Goal: Check status: Check status

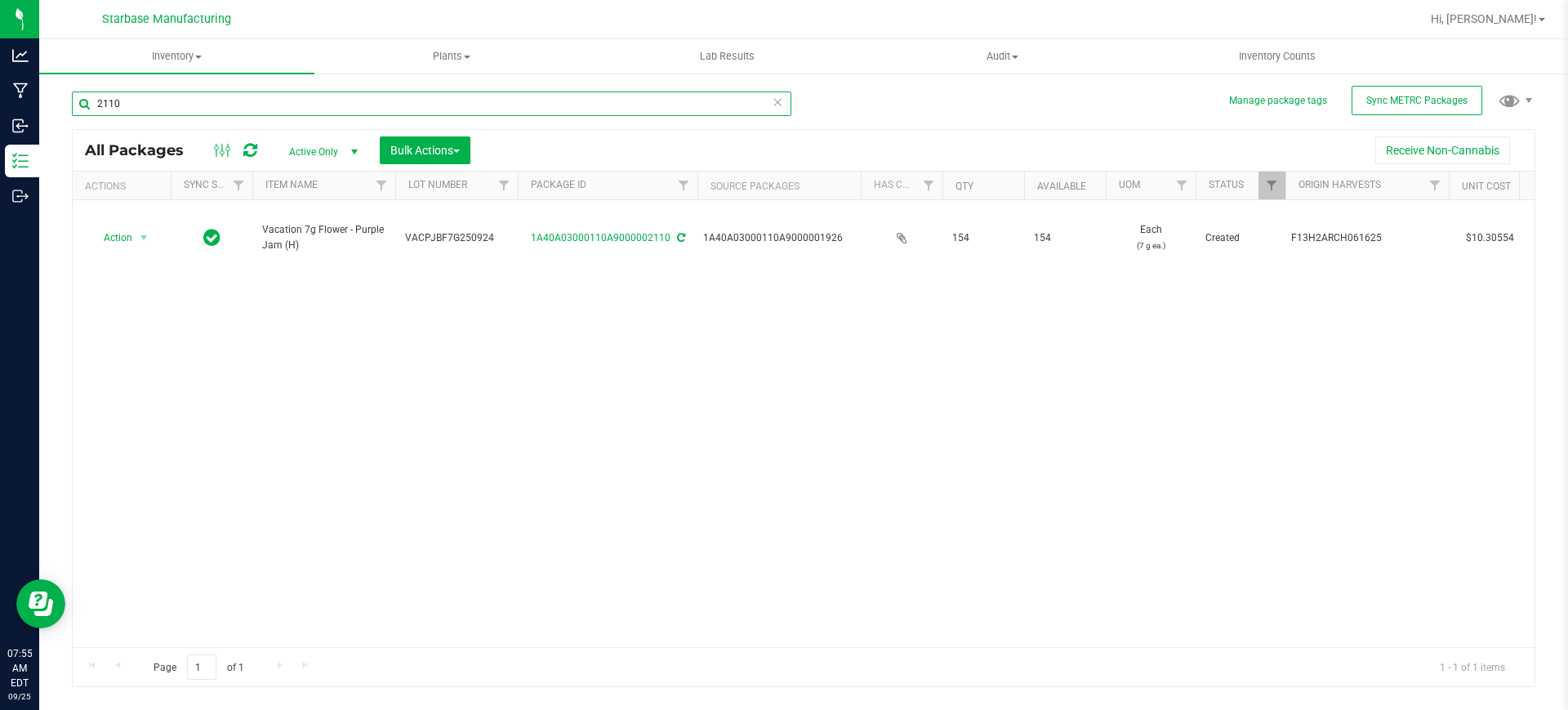
click at [164, 101] on input "2110" at bounding box center [431, 104] width 720 height 25
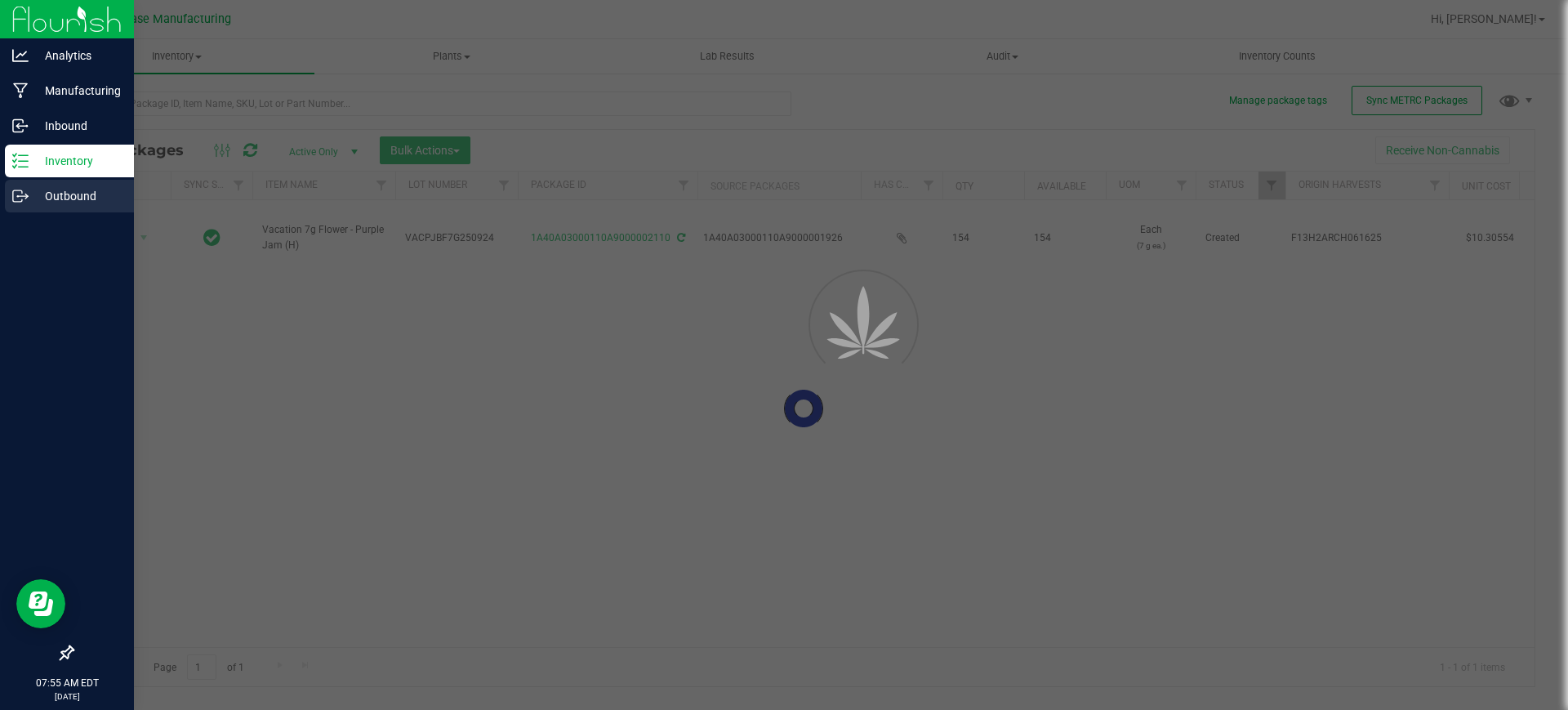
click at [42, 186] on p "Outbound" at bounding box center [78, 196] width 98 height 20
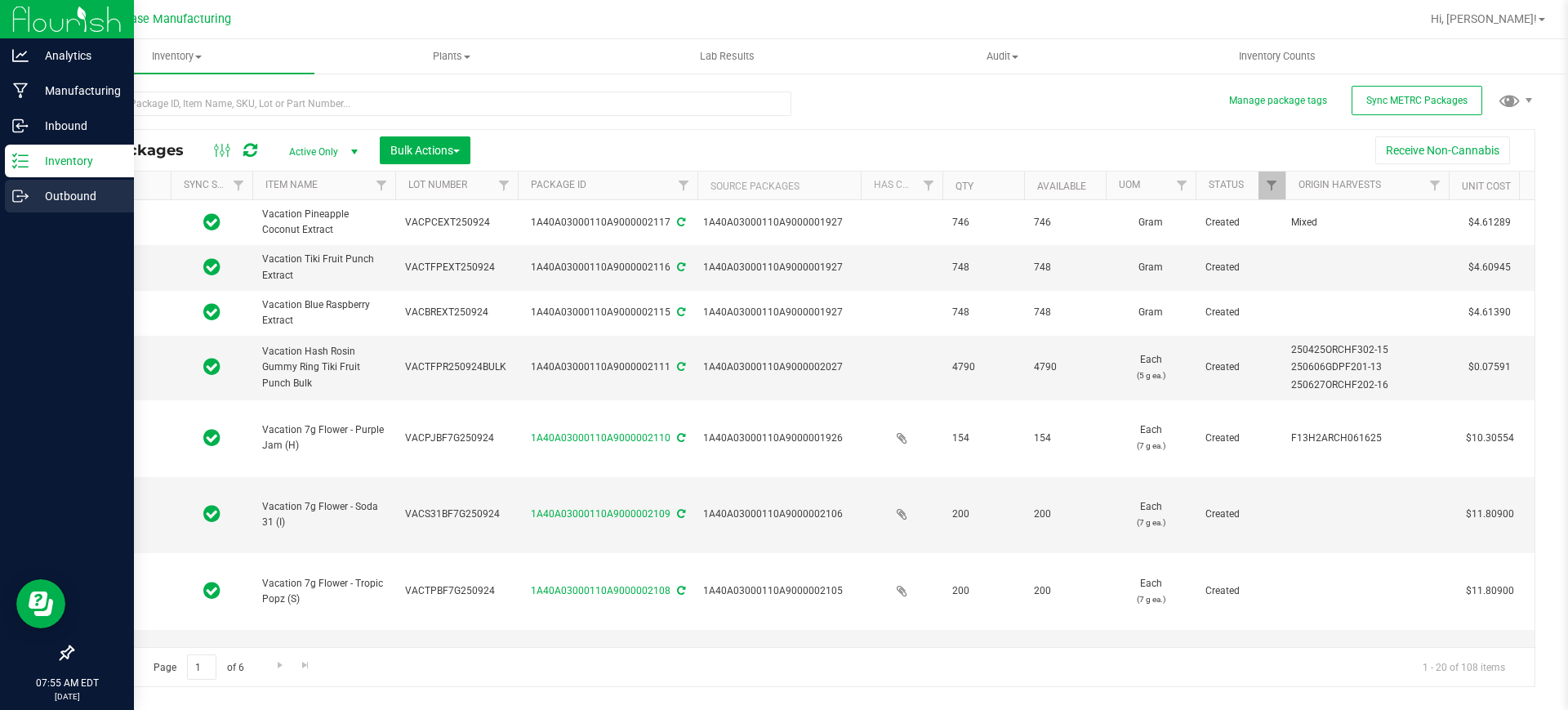
type input "2025-09-24"
type input "2026-10-01"
type input "2025-09-24"
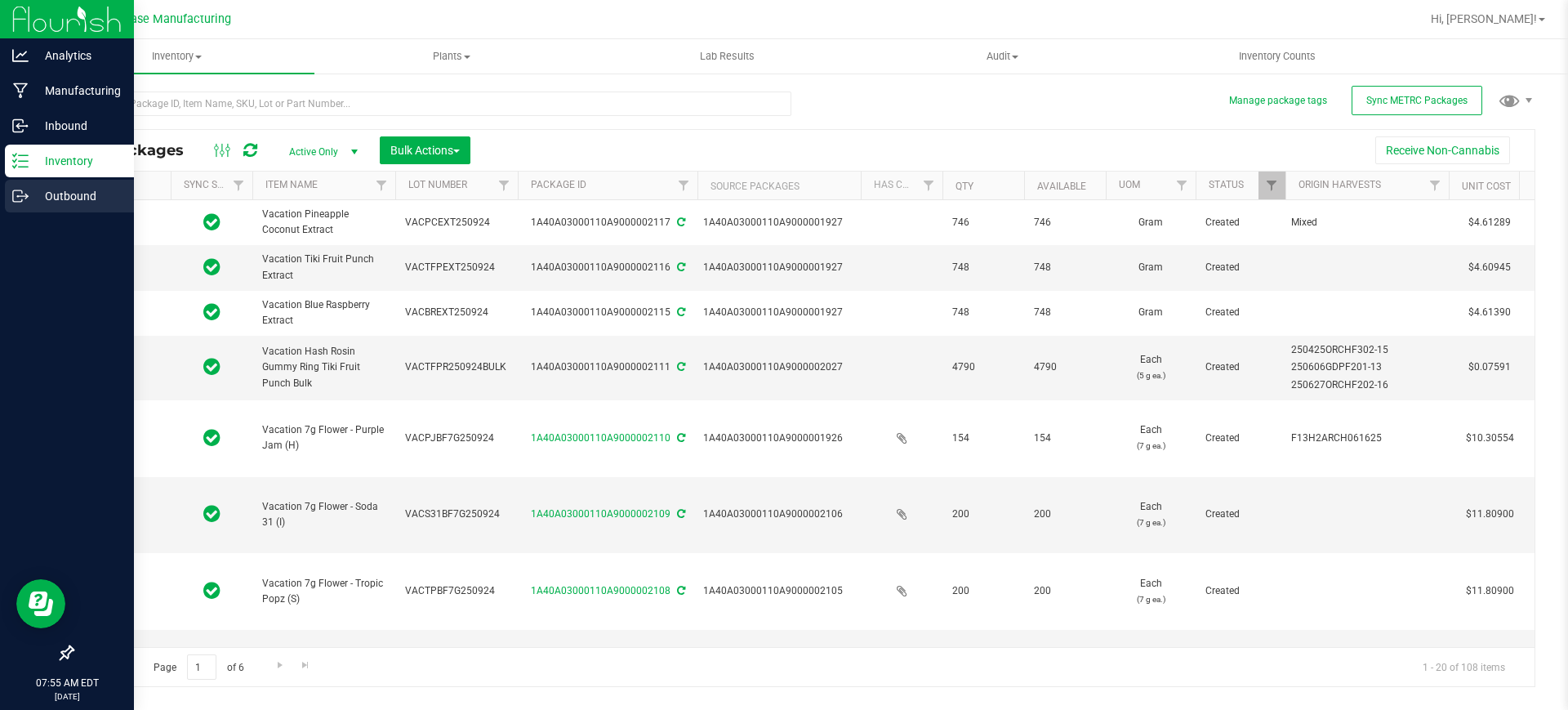
type input "2025-09-24"
type input "2026-10-02"
type input "2025-09-23"
type input "2026-09-19"
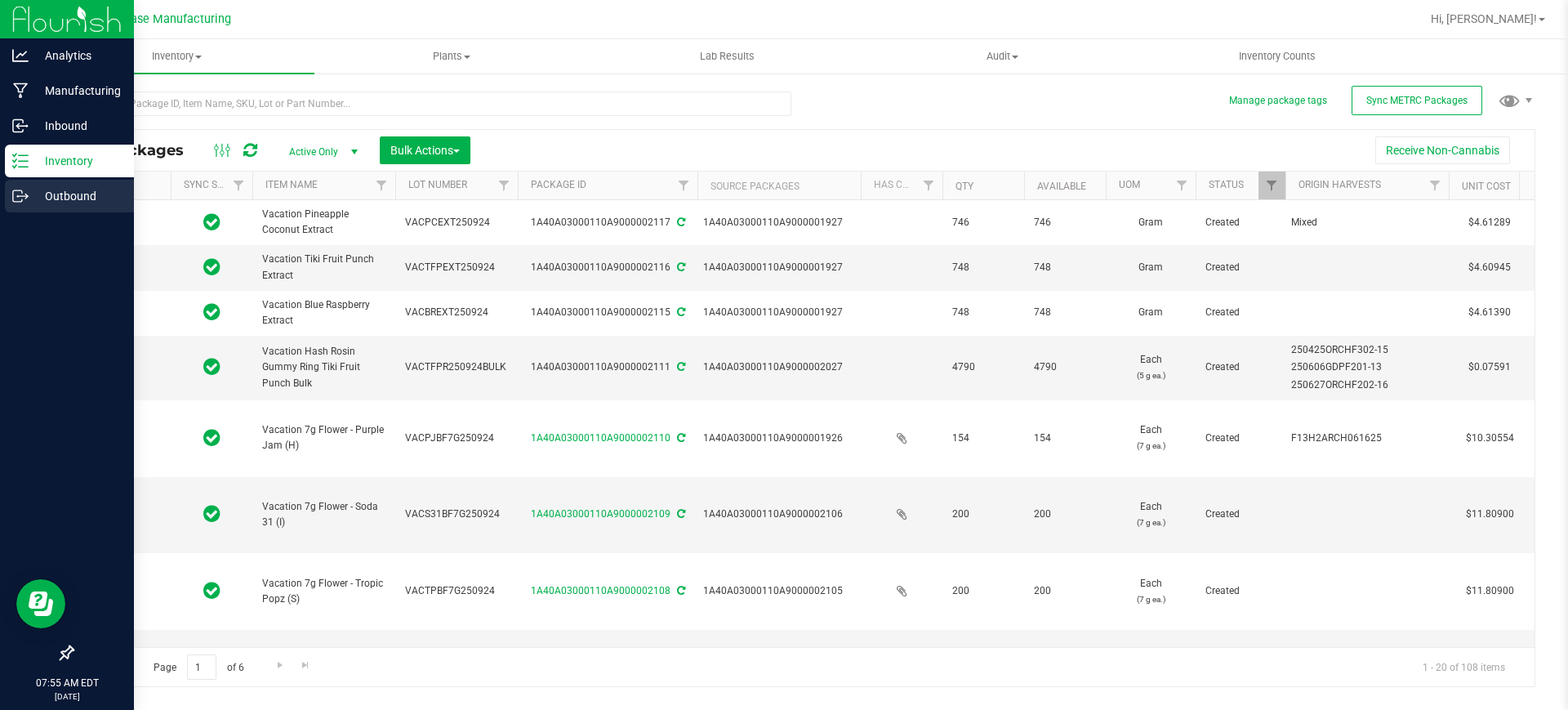
type input "2025-09-23"
type input "2026-09-19"
type input "2025-09-23"
type input "2026-09-19"
type input "2025-09-23"
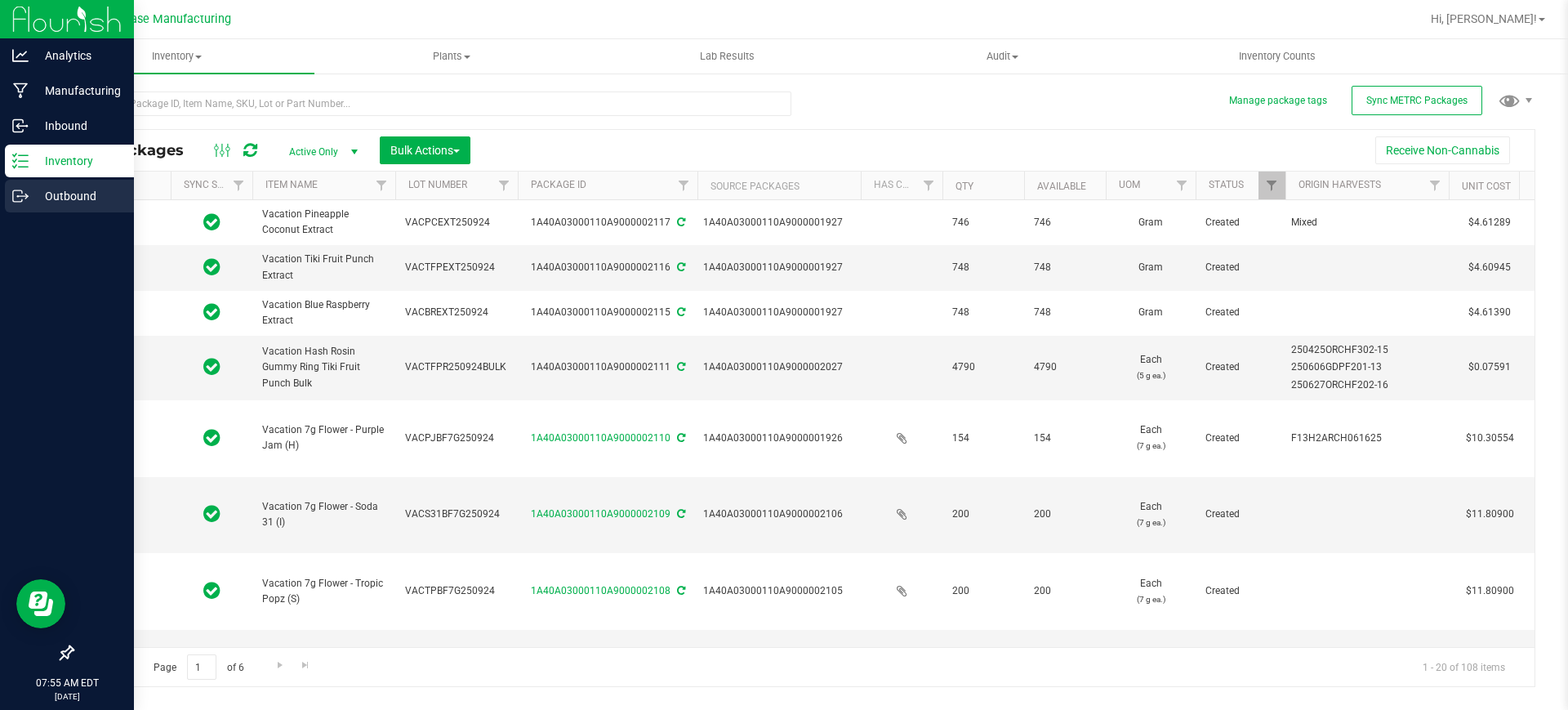
type input "2025-09-23"
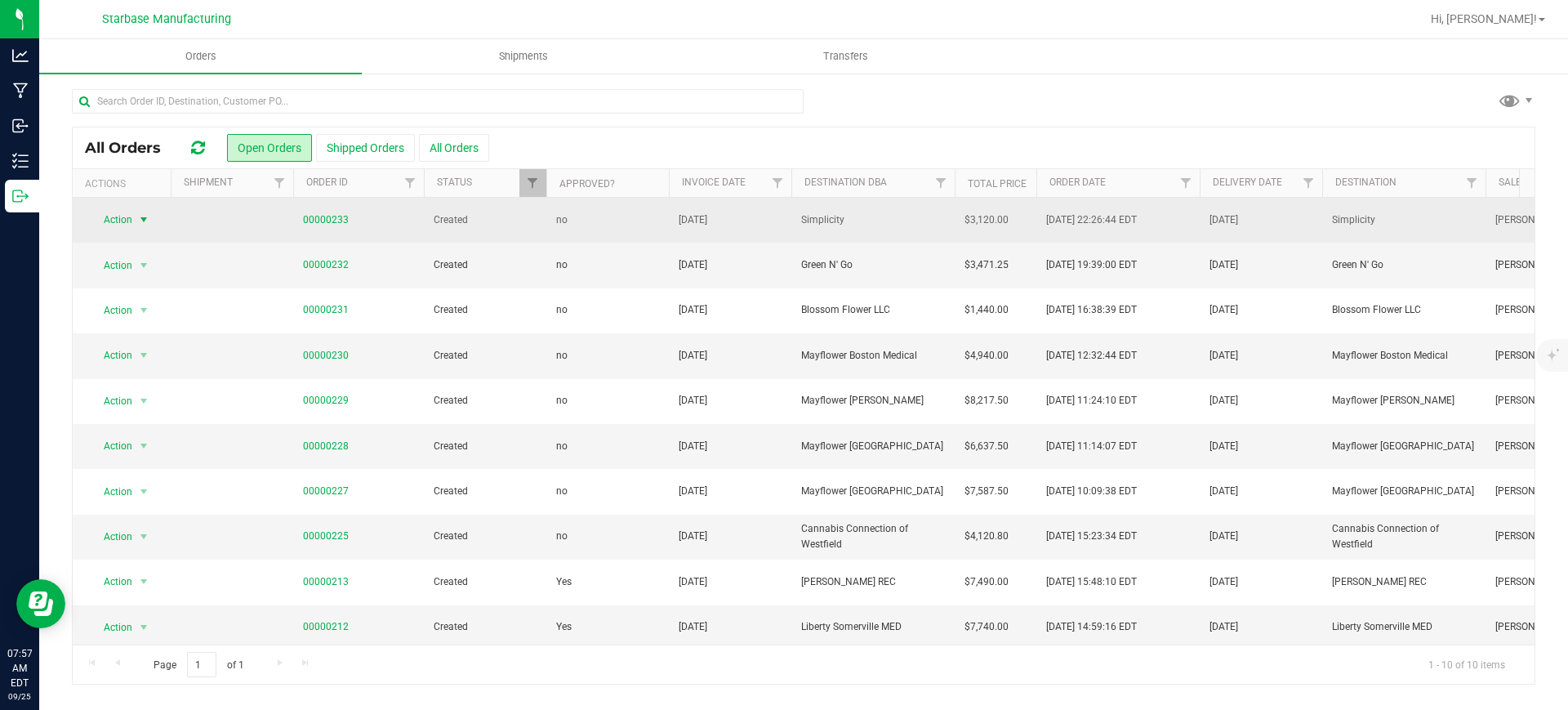
click at [149, 213] on span "select" at bounding box center [144, 220] width 13 height 13
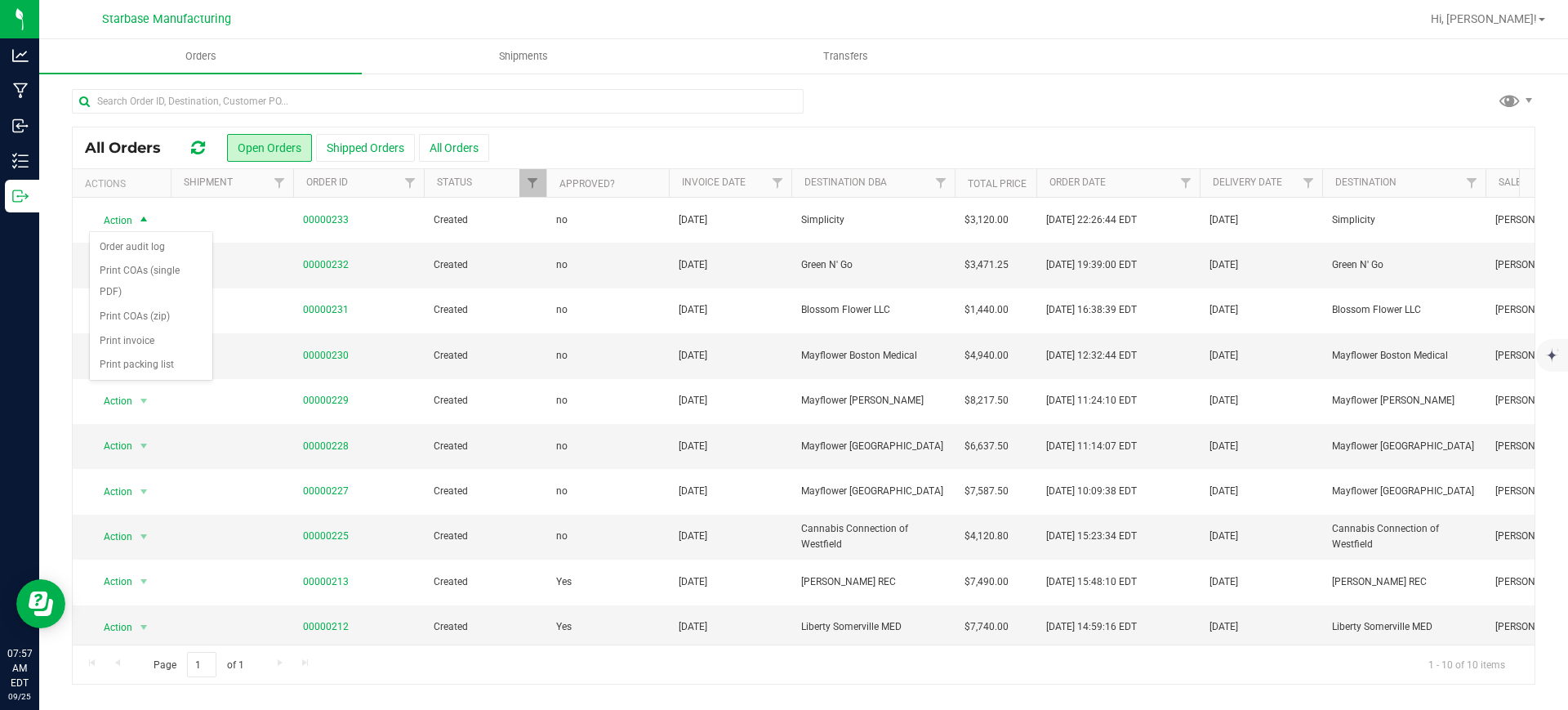
click at [1006, 115] on div at bounding box center [803, 107] width 1463 height 37
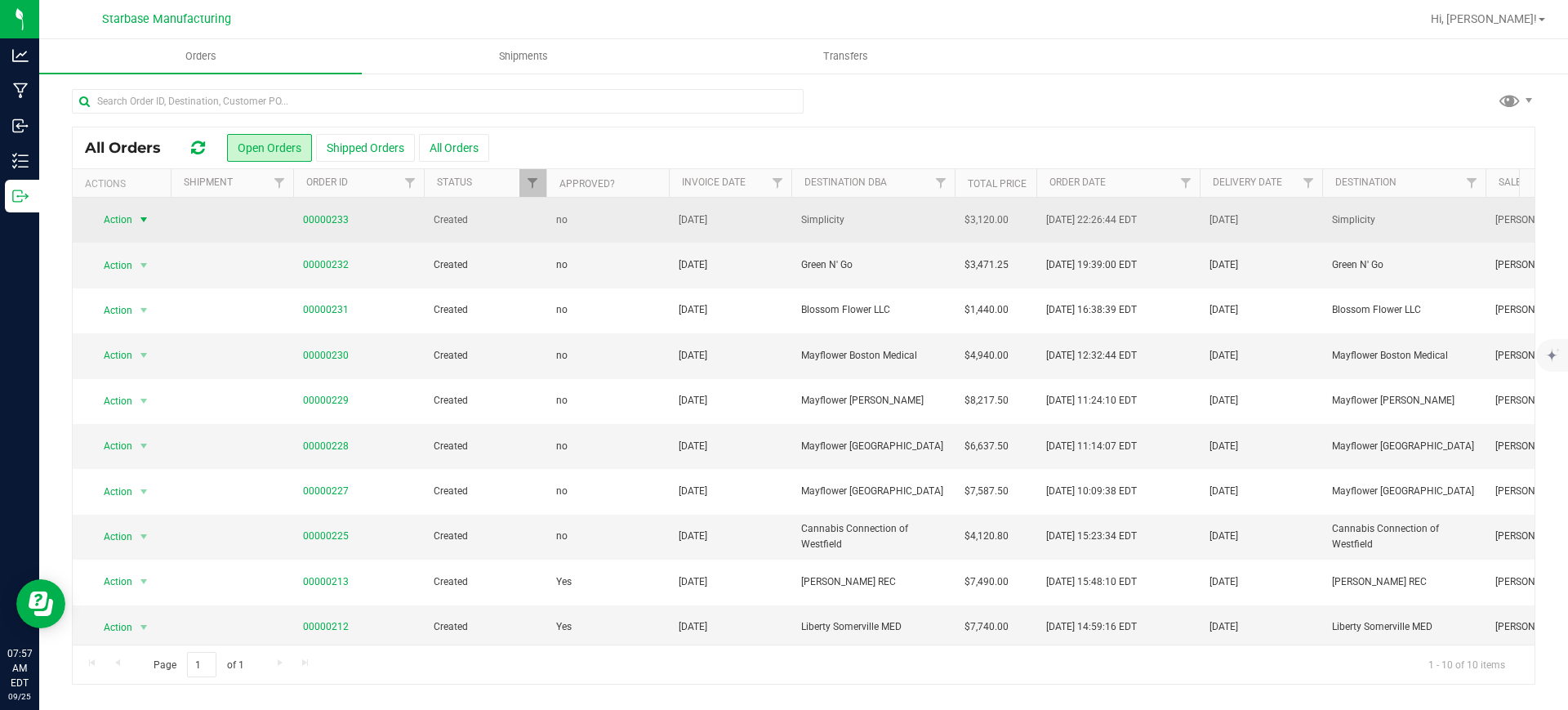
click at [131, 224] on span "Action" at bounding box center [111, 220] width 44 height 23
click at [313, 218] on link "00000233" at bounding box center [325, 220] width 45 height 16
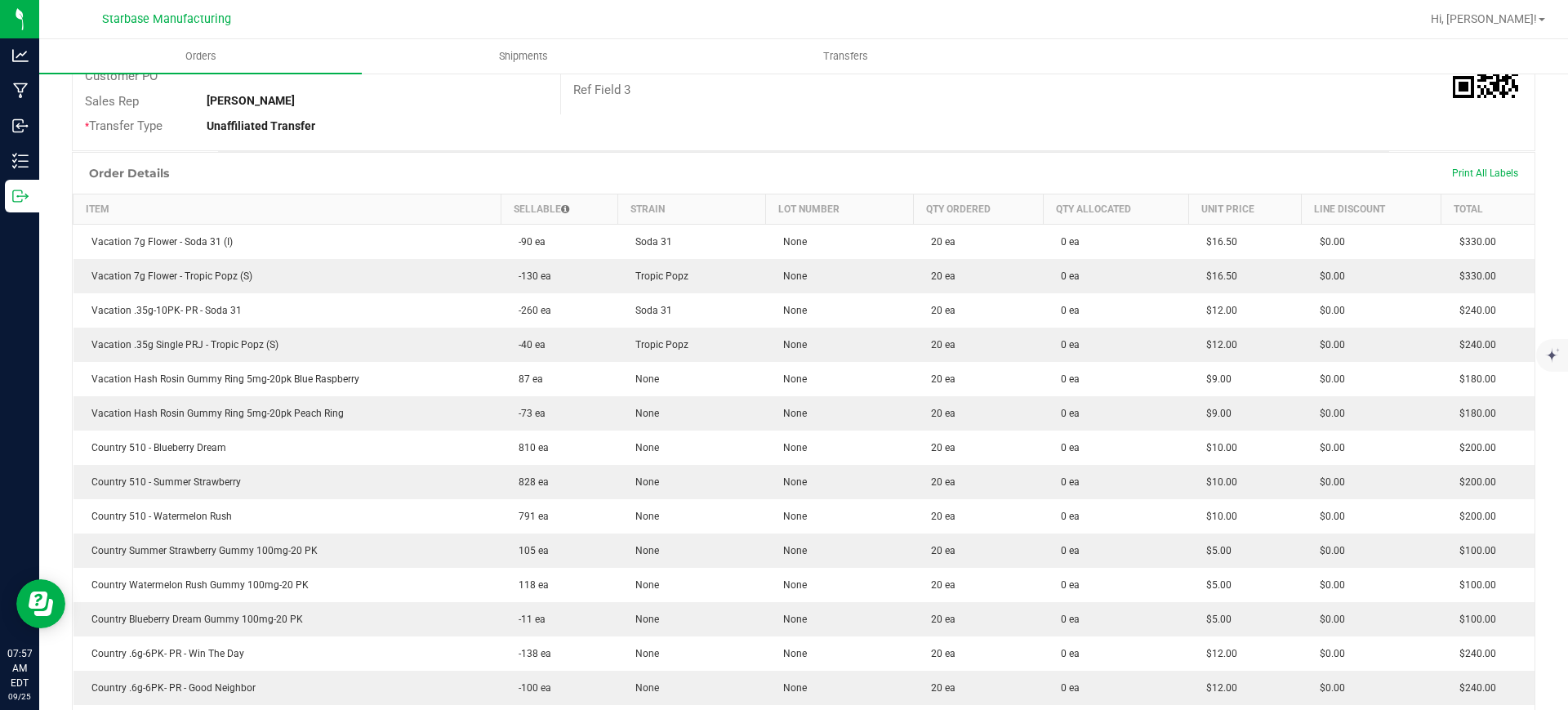
scroll to position [306, 0]
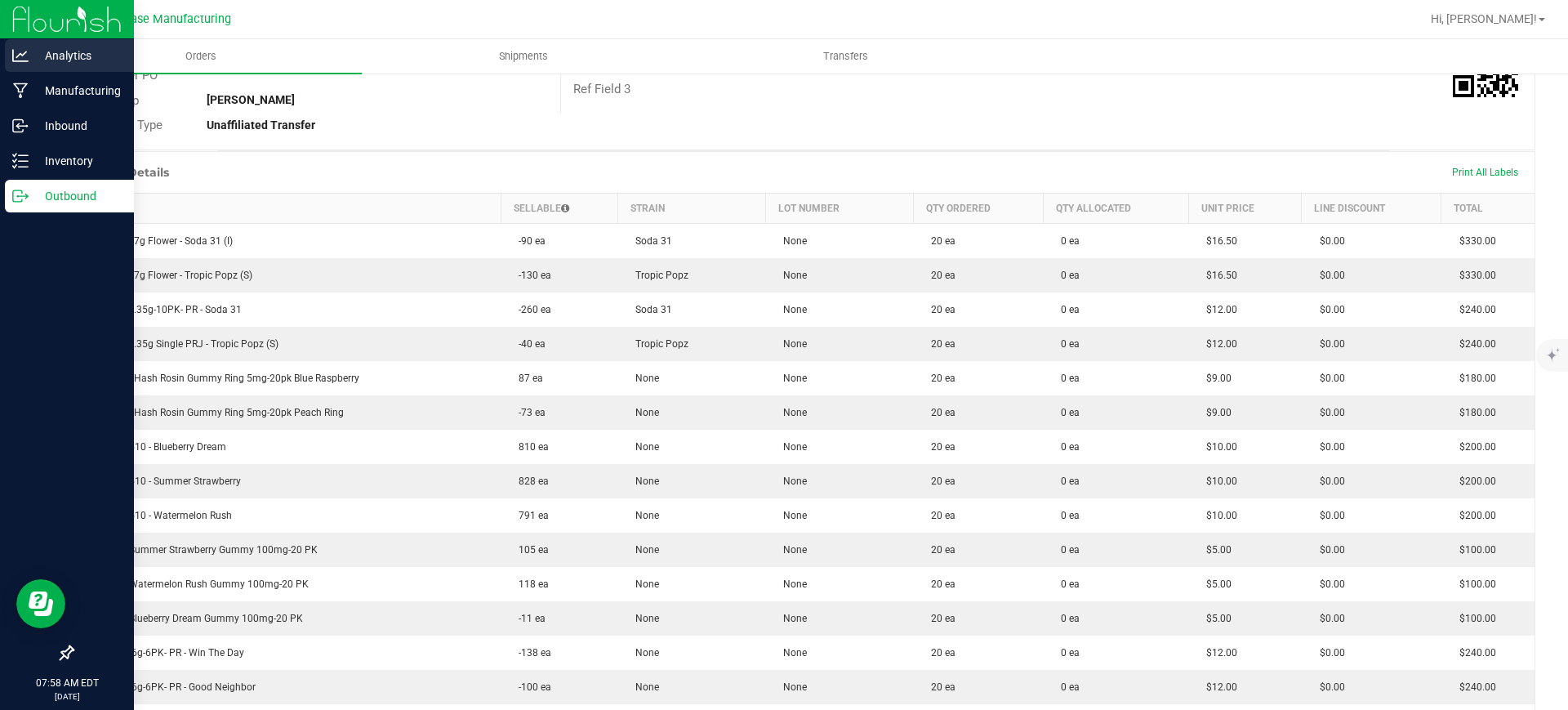
click at [57, 53] on p "Analytics" at bounding box center [78, 55] width 98 height 20
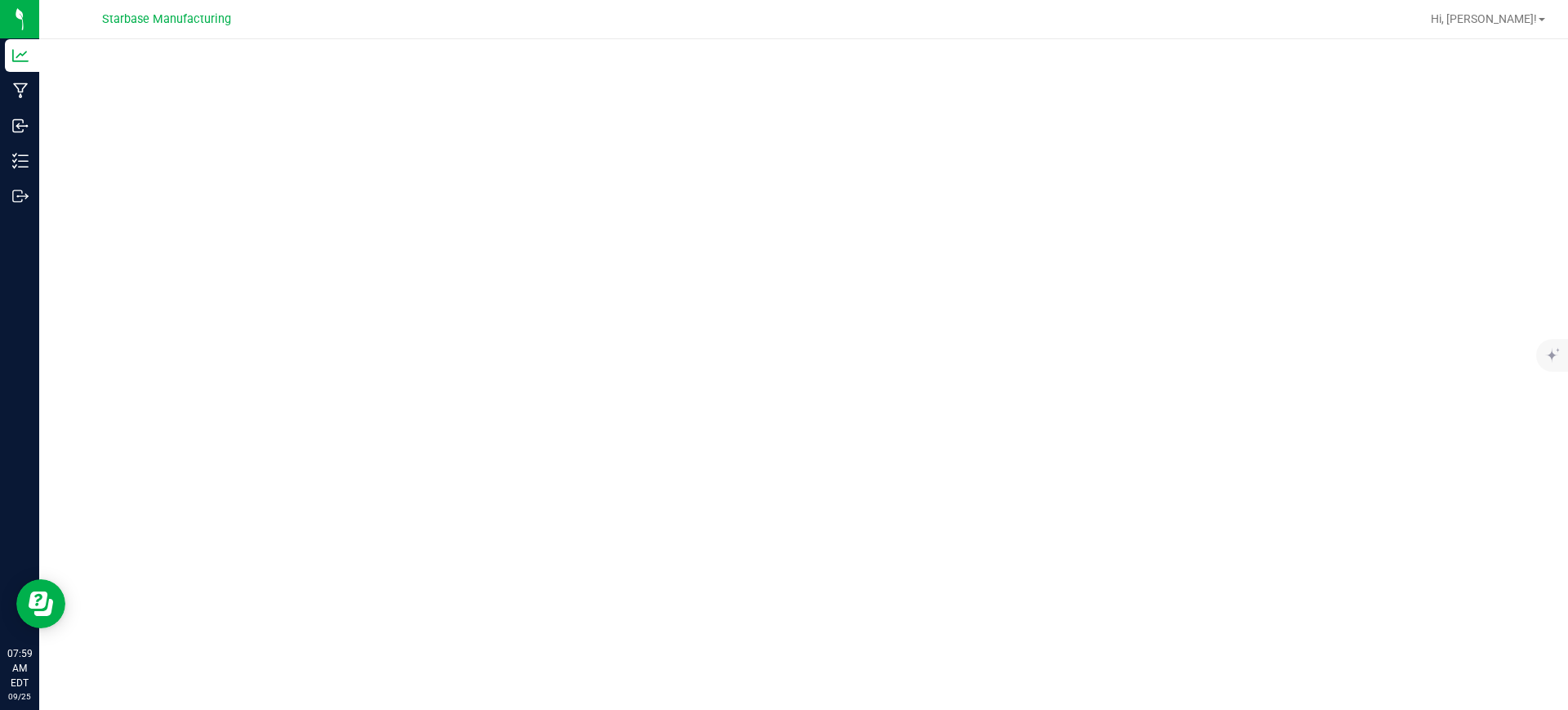
drag, startPoint x: 779, startPoint y: 20, endPoint x: 777, endPoint y: 29, distance: 9.2
click at [779, 21] on div at bounding box center [856, 19] width 1128 height 32
click at [69, 265] on div at bounding box center [803, 369] width 1528 height 661
click at [1239, 52] on div at bounding box center [803, 369] width 1528 height 661
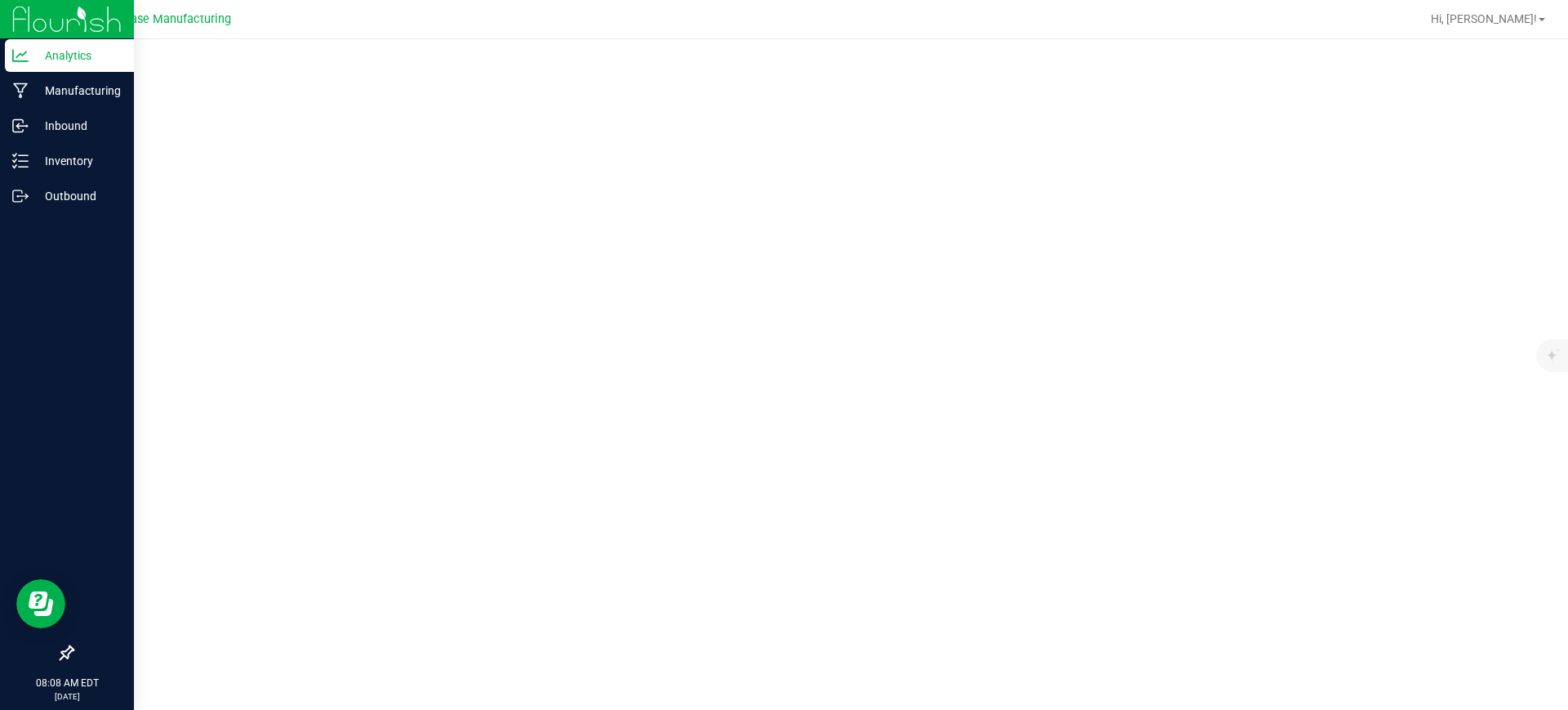
click at [36, 46] on p "Analytics" at bounding box center [78, 55] width 98 height 20
click at [59, 58] on p "Analytics" at bounding box center [78, 55] width 98 height 20
click at [55, 50] on p "Analytics" at bounding box center [78, 55] width 98 height 20
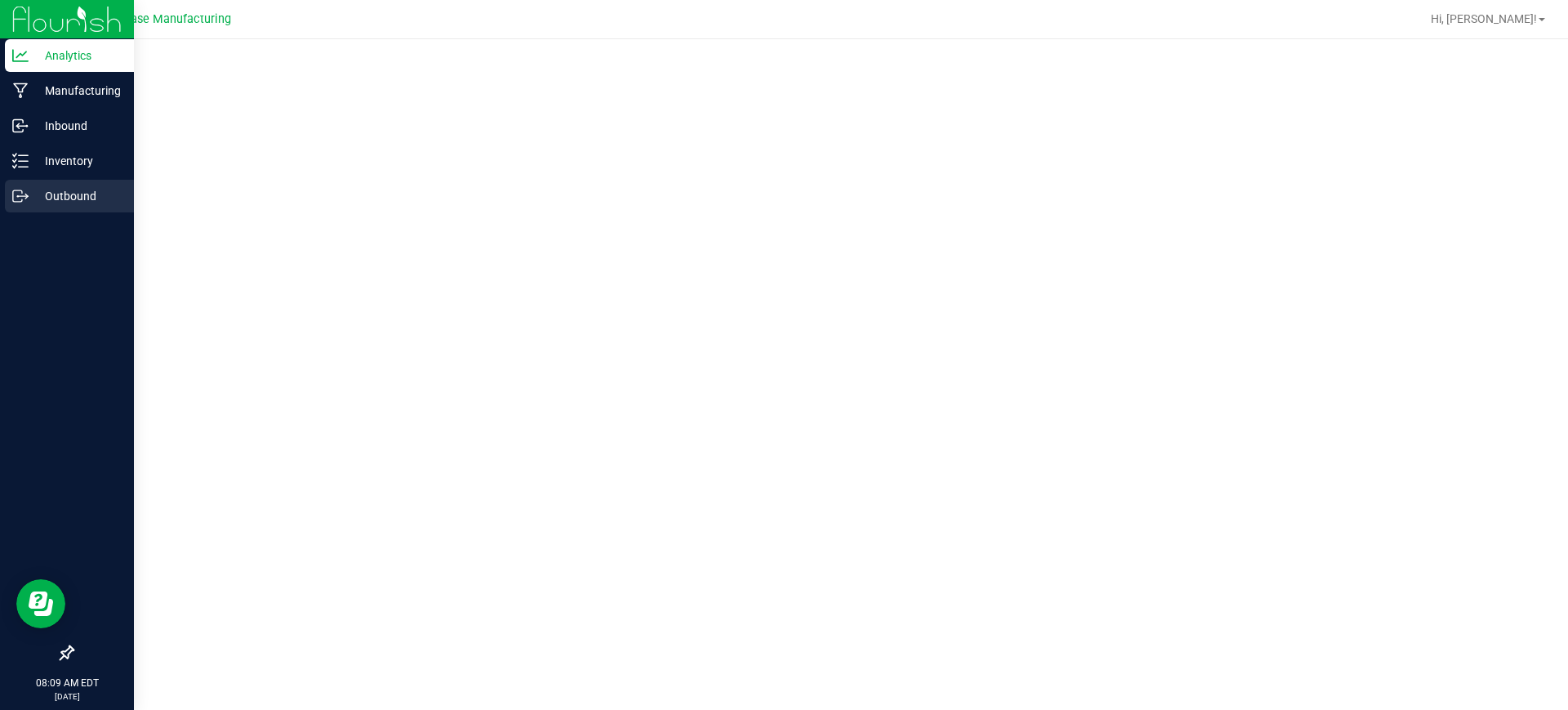
click at [31, 199] on p "Outbound" at bounding box center [78, 196] width 98 height 20
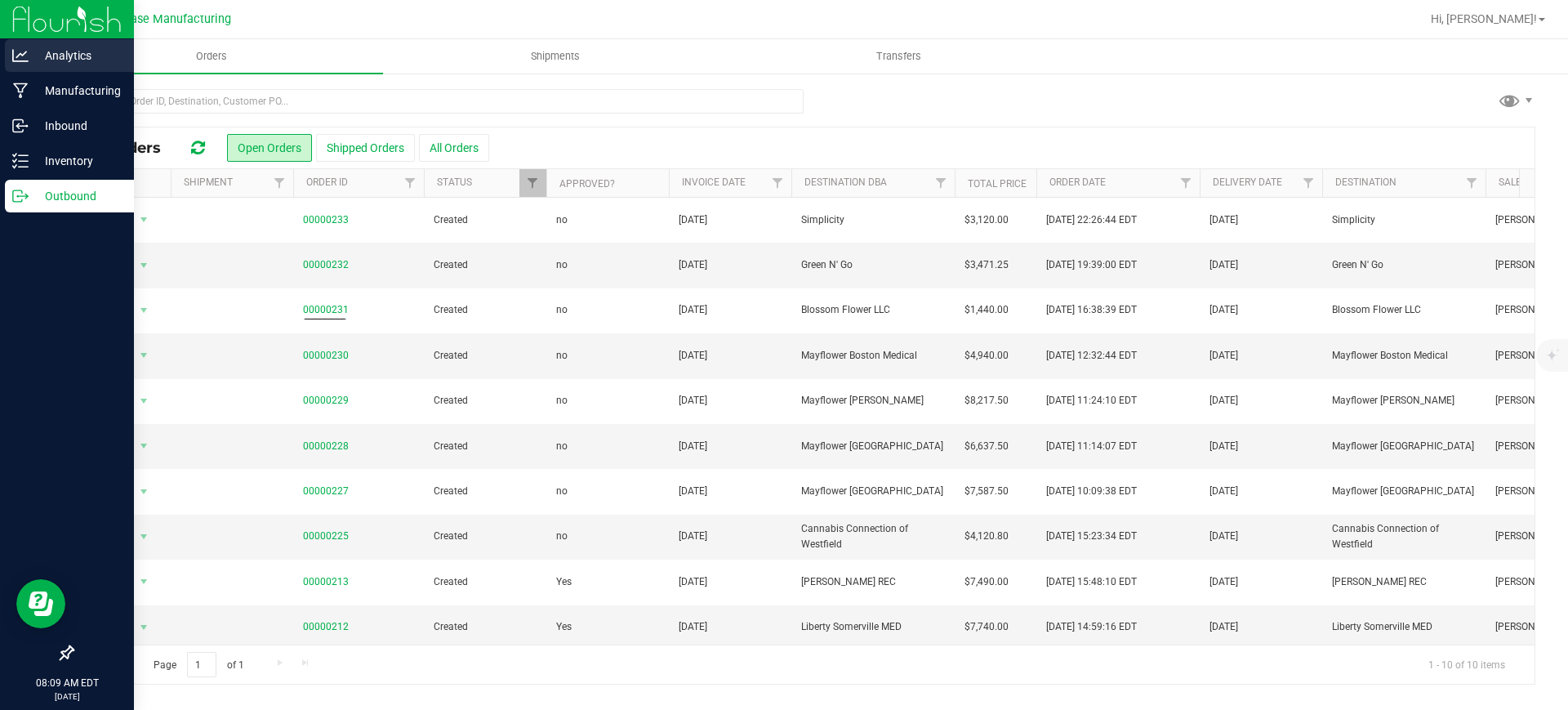
click at [28, 53] on icon at bounding box center [21, 55] width 17 height 17
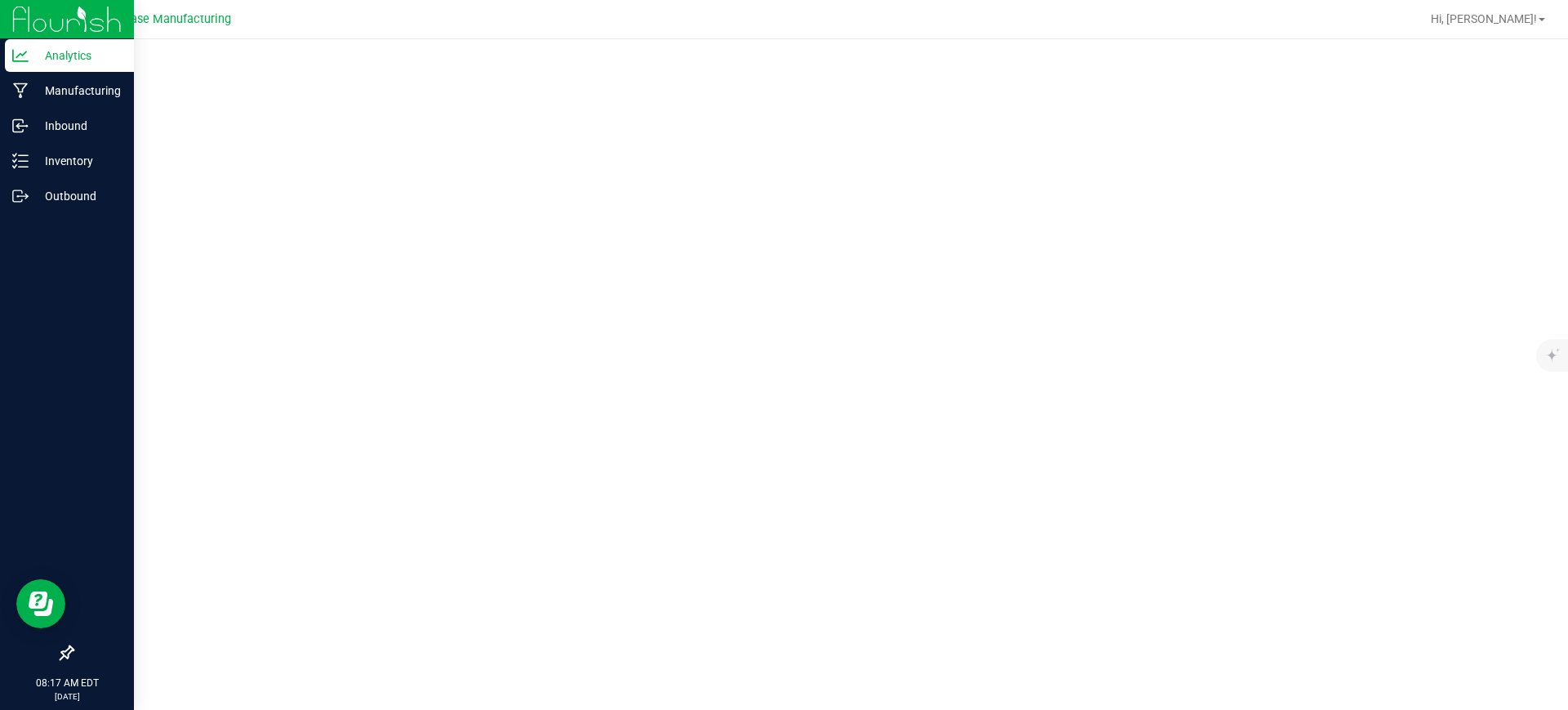
click at [88, 50] on p "Analytics" at bounding box center [78, 55] width 98 height 20
click at [83, 190] on p "Outbound" at bounding box center [78, 196] width 98 height 20
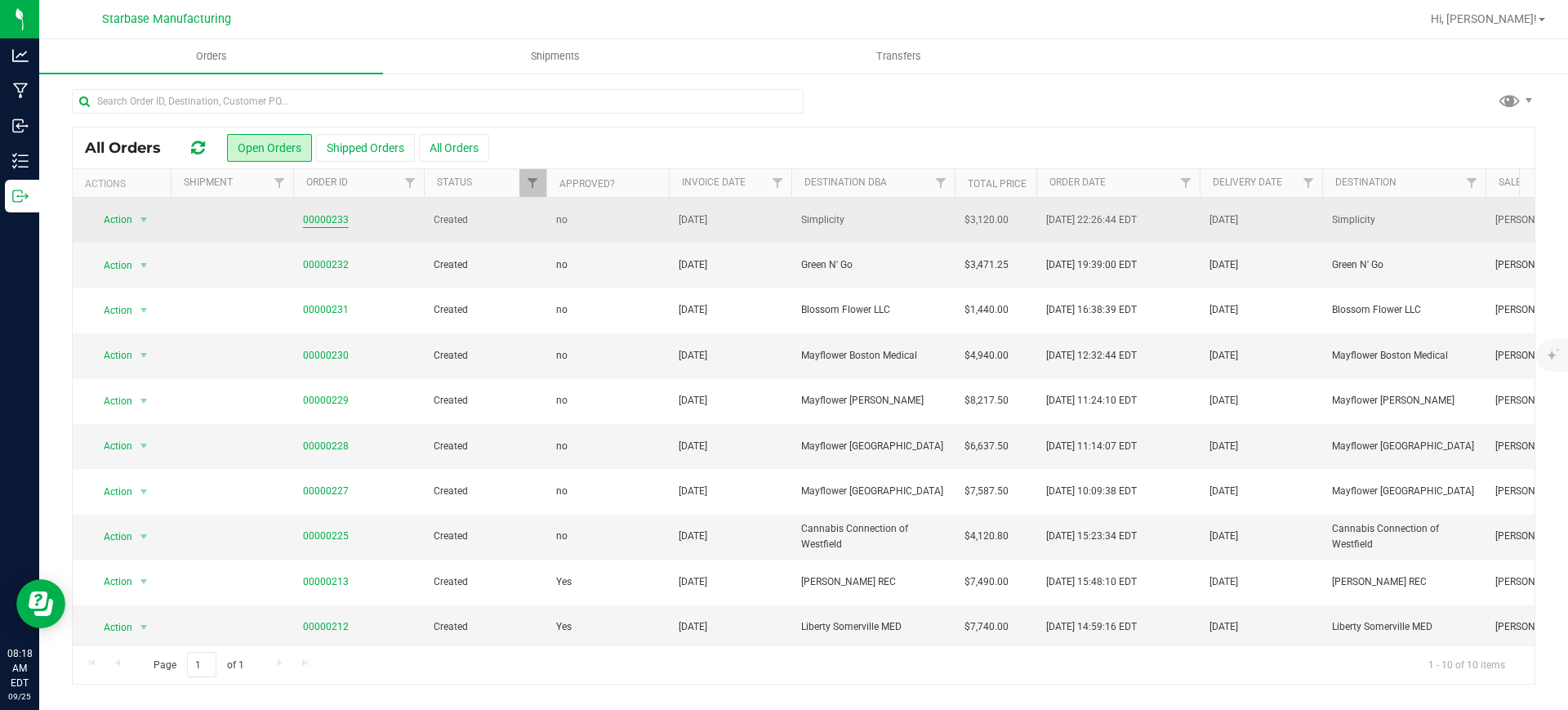
click at [314, 224] on link "00000233" at bounding box center [325, 220] width 45 height 16
click at [145, 214] on span "select" at bounding box center [144, 220] width 13 height 13
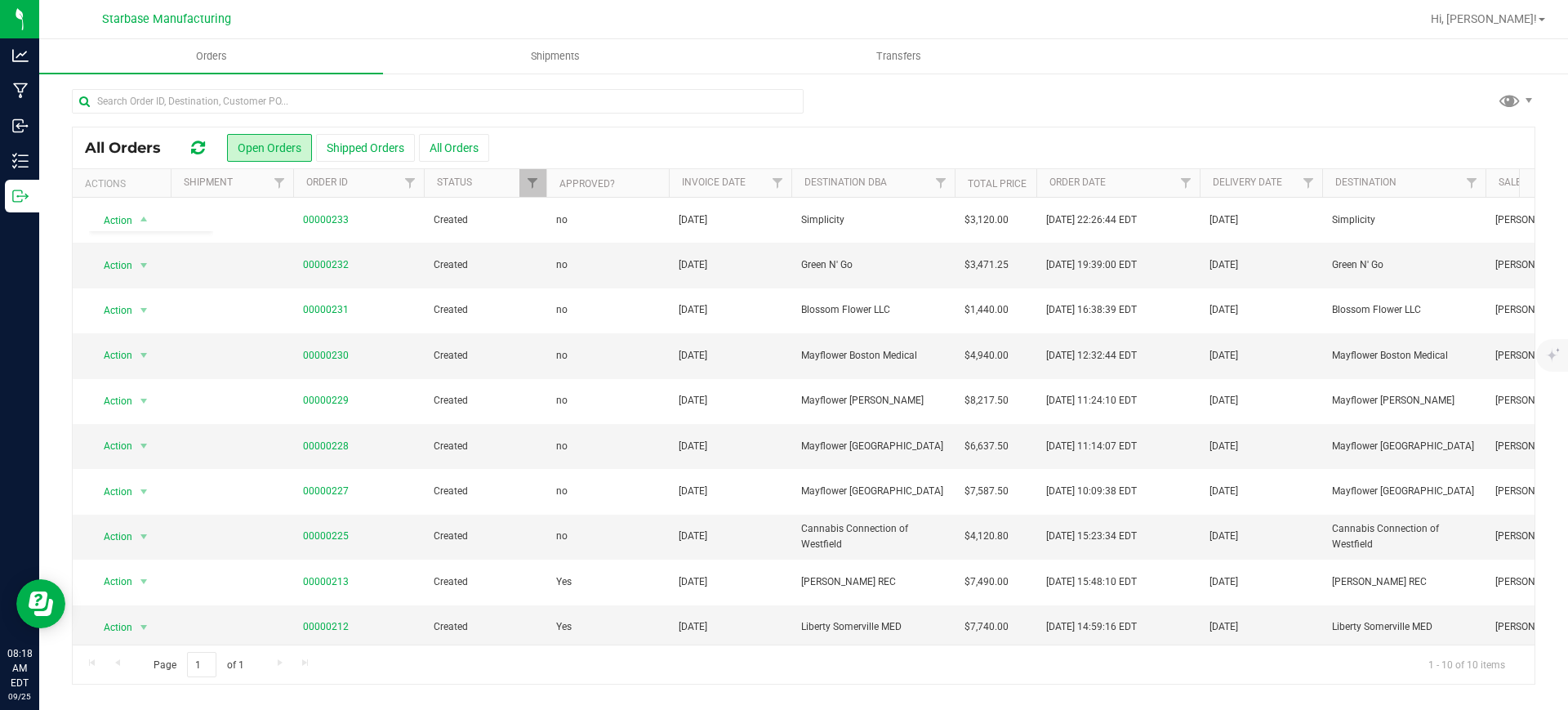
click at [1213, 86] on div "All Orders Open Orders Shipped Orders All Orders Actions Shipment Order ID Stat…" at bounding box center [803, 386] width 1528 height 629
click at [665, 61] on uib-tab-heading "Shipments" at bounding box center [555, 56] width 342 height 33
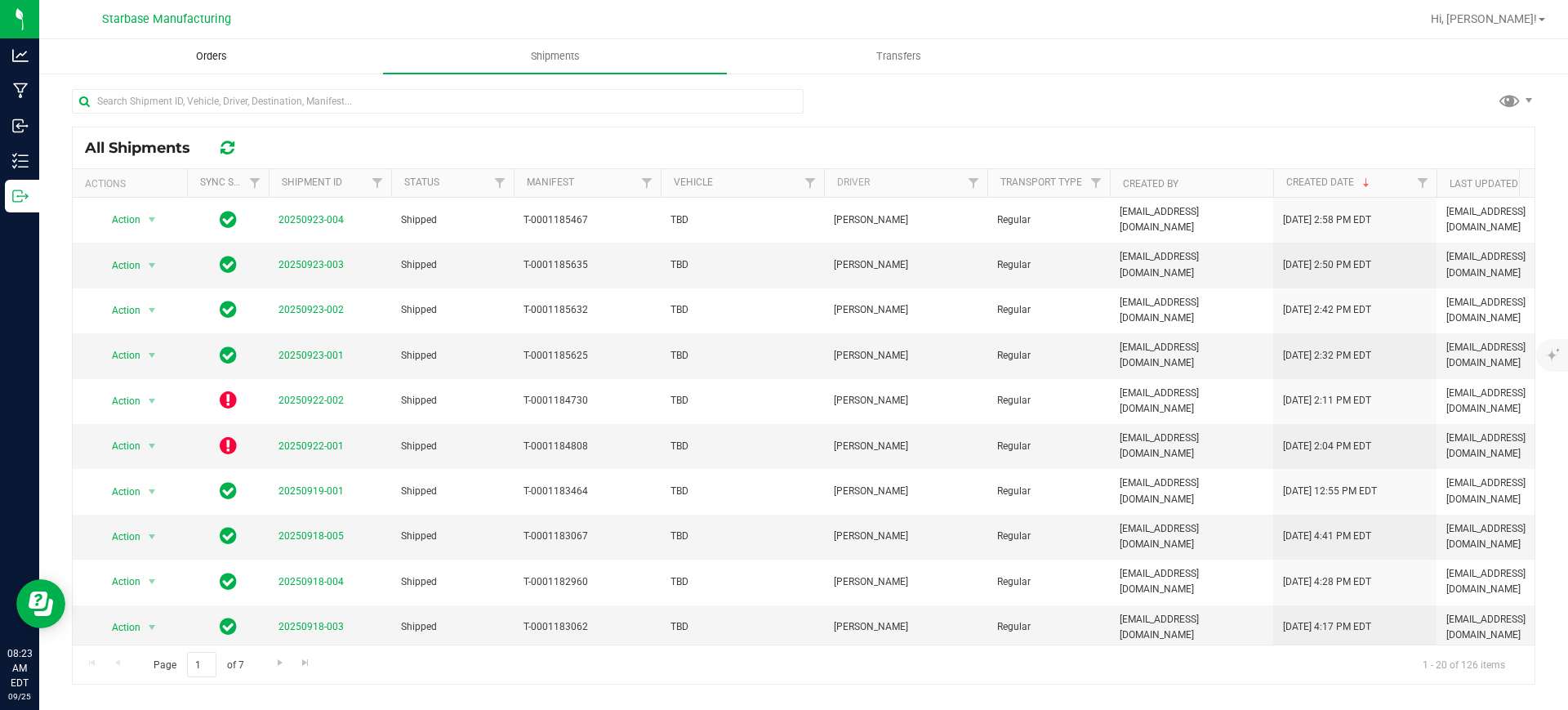
click at [213, 69] on uib-tab-heading "Orders" at bounding box center [211, 56] width 342 height 33
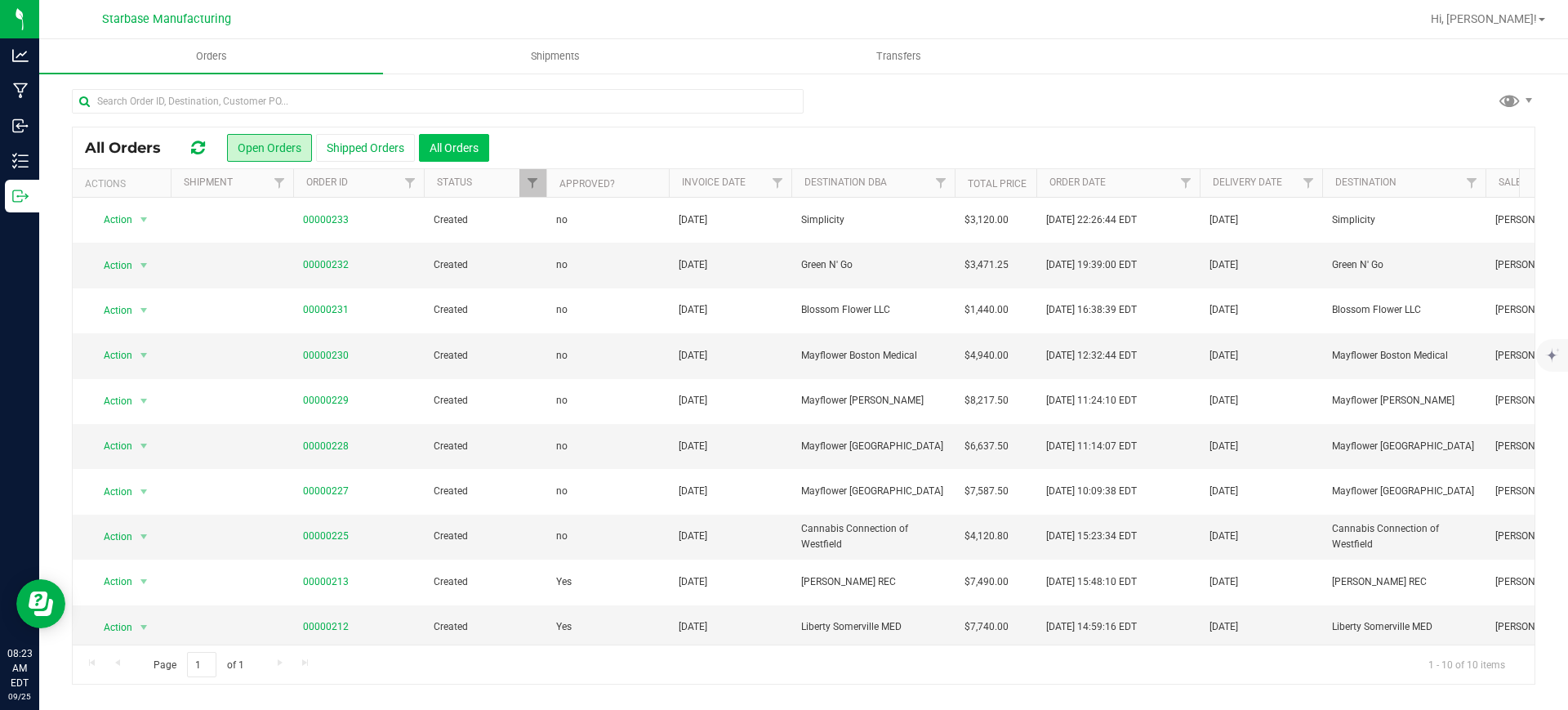
click at [440, 137] on button "All Orders" at bounding box center [454, 148] width 70 height 28
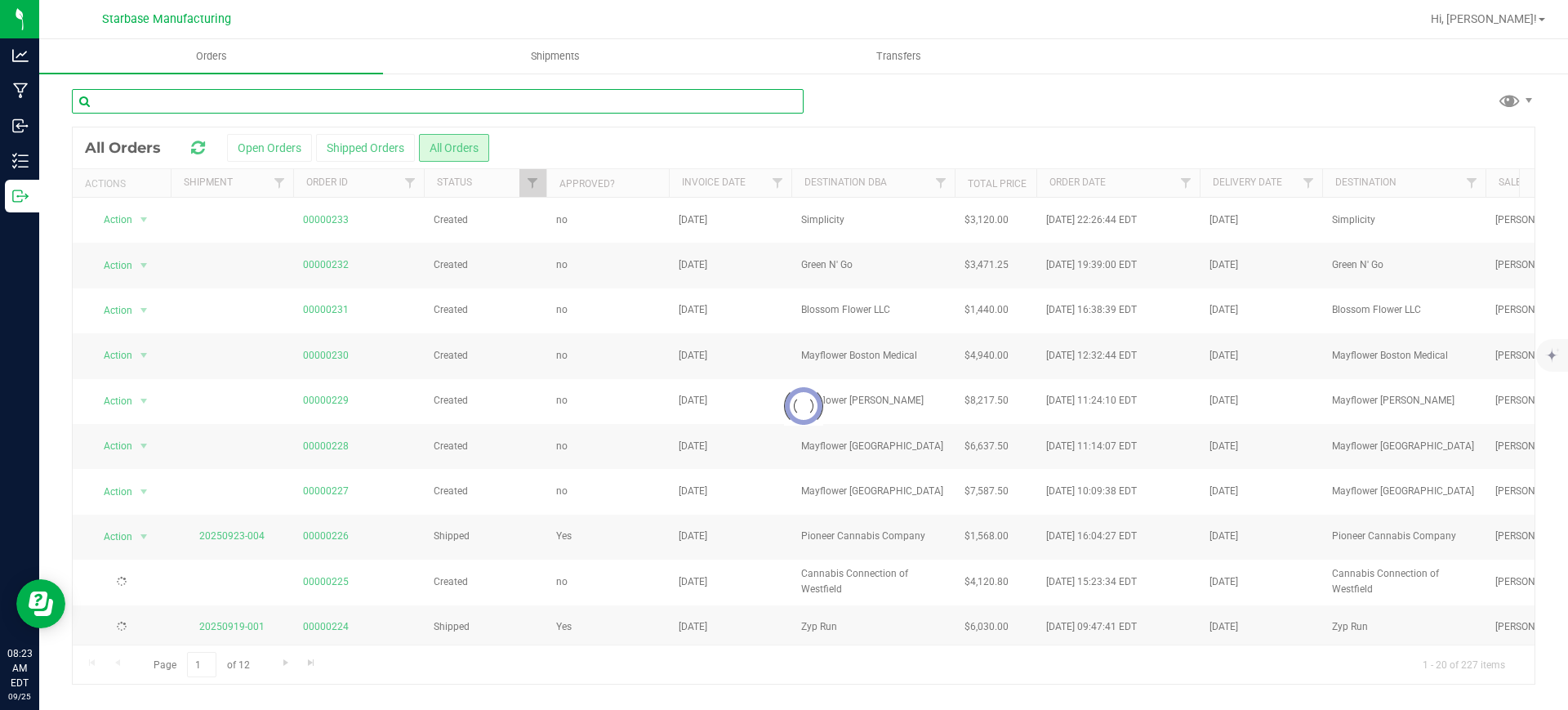
click at [192, 101] on input "text" at bounding box center [438, 102] width 732 height 25
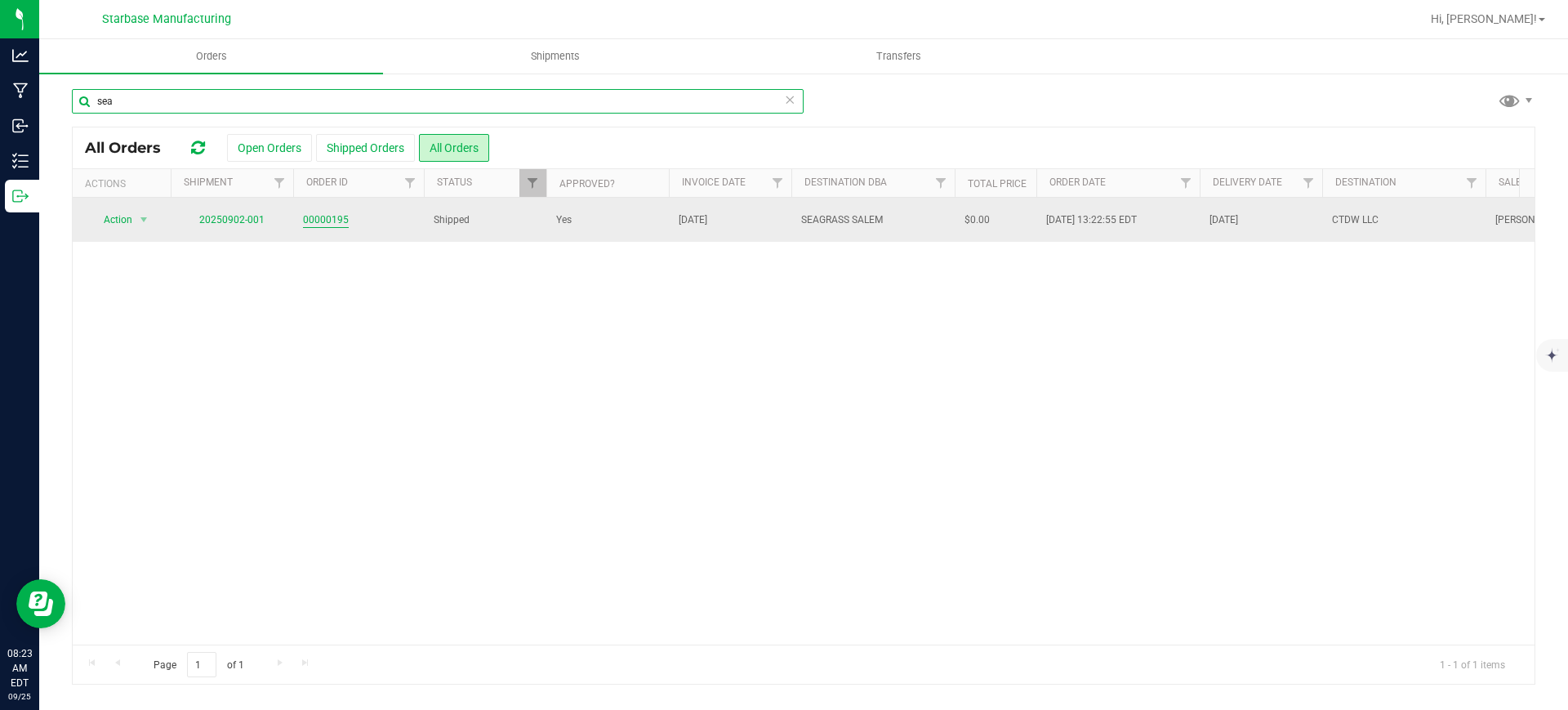
type input "sea"
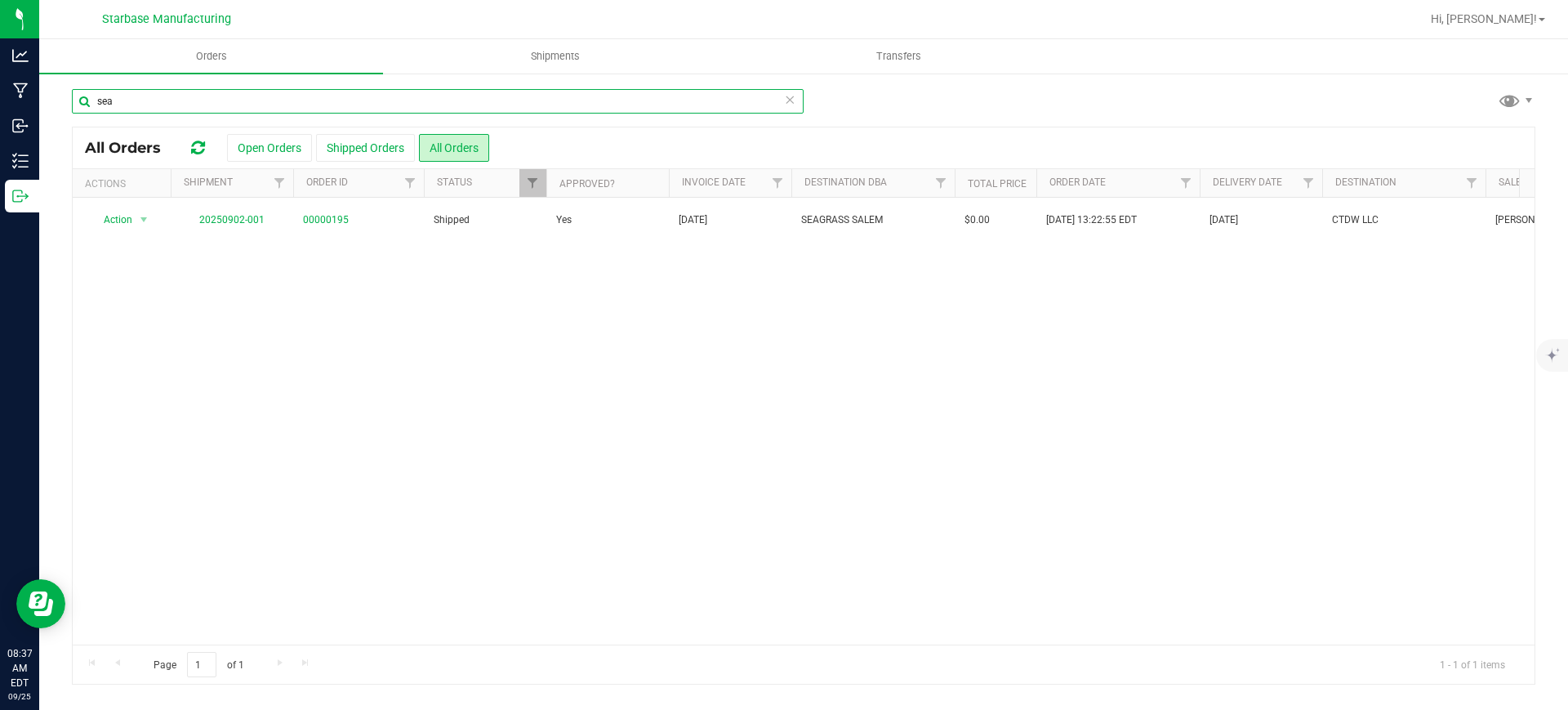
click at [265, 95] on input "sea" at bounding box center [438, 102] width 732 height 25
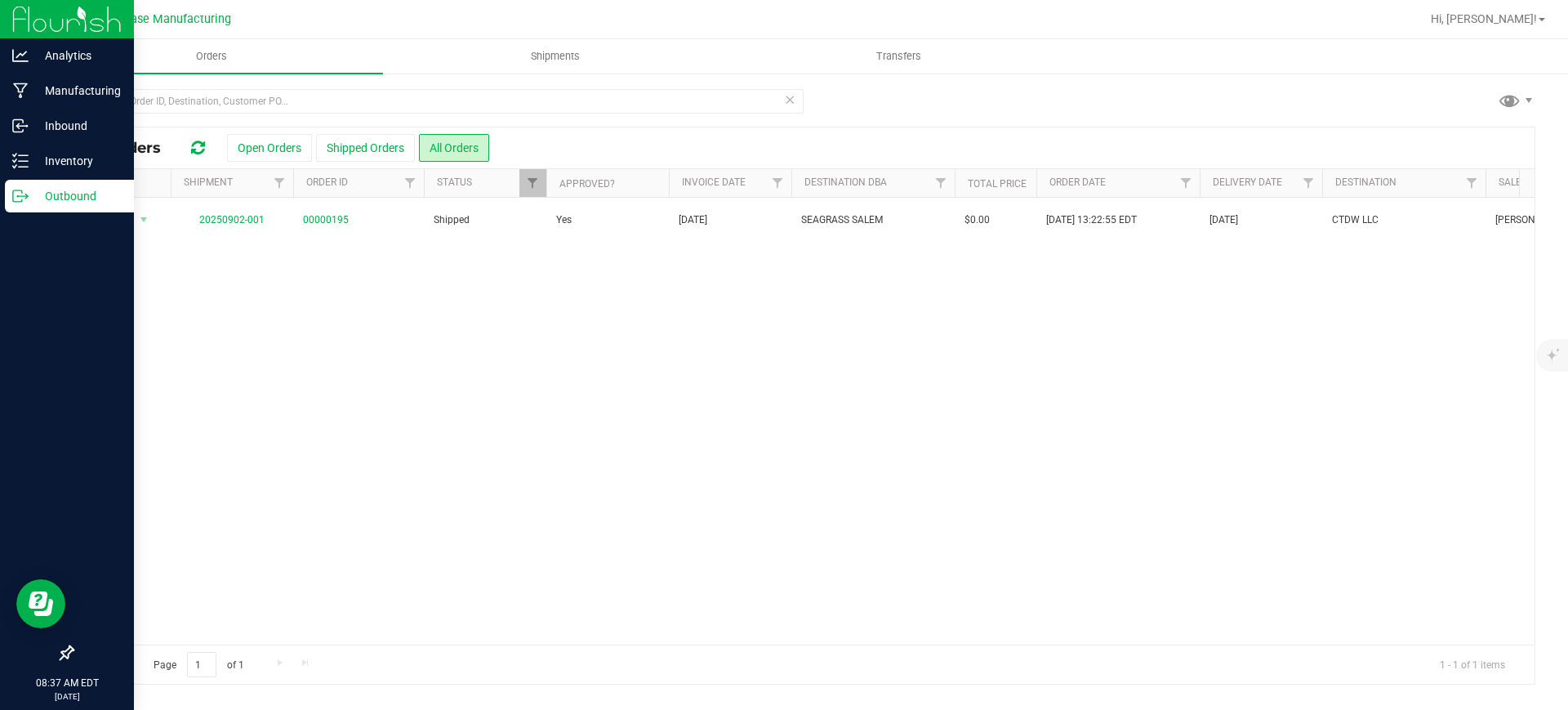
click at [46, 194] on p "Outbound" at bounding box center [78, 196] width 98 height 20
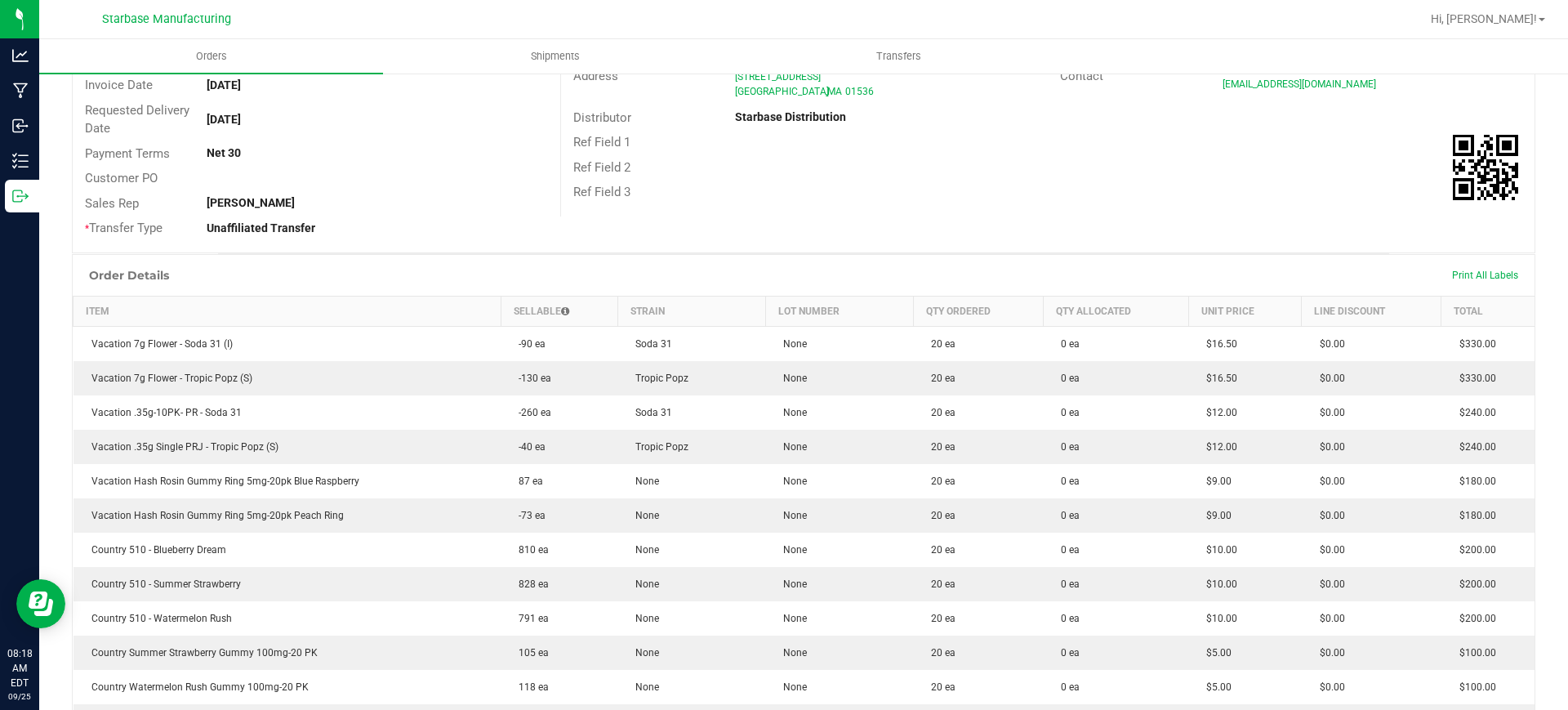
scroll to position [203, 0]
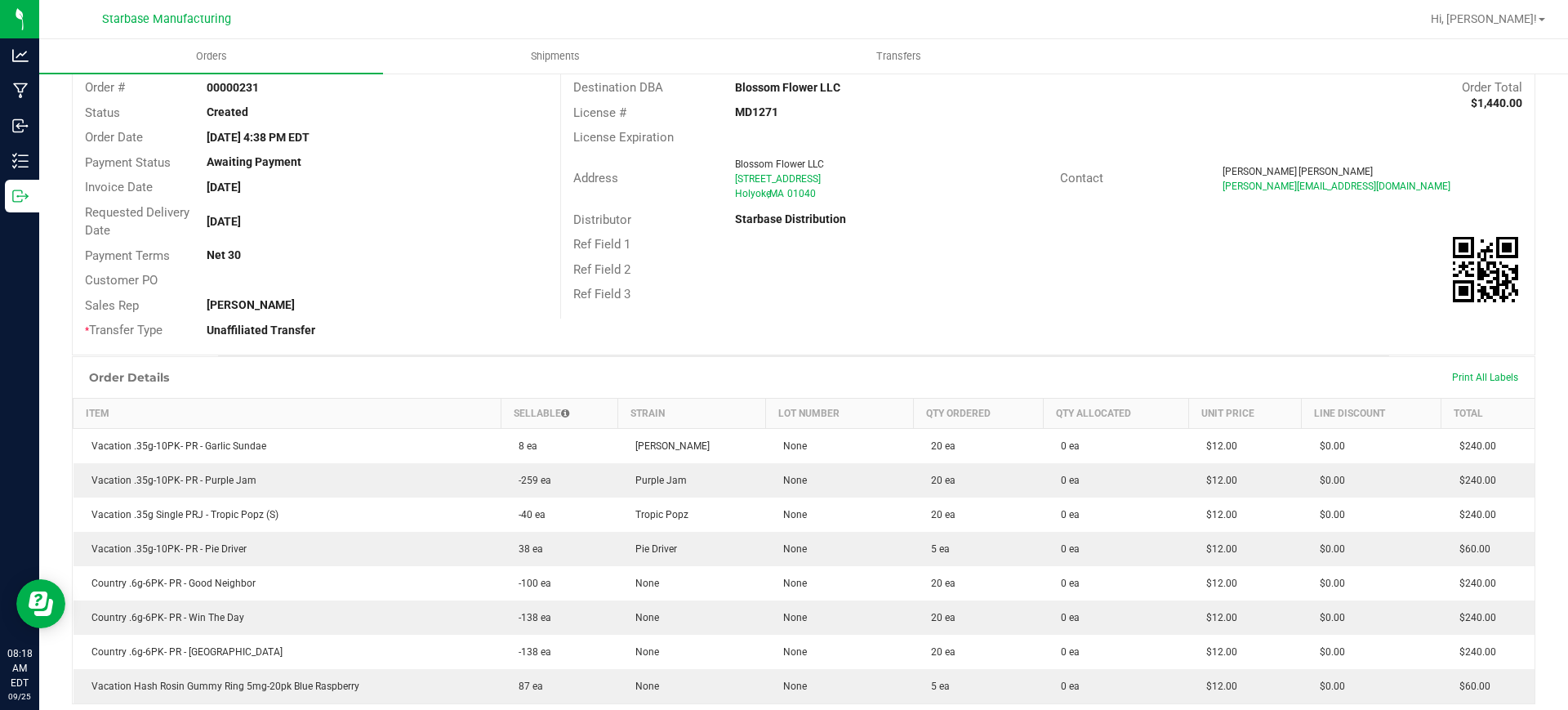
scroll to position [102, 0]
click at [570, 412] on th "Sellable" at bounding box center [558, 412] width 116 height 31
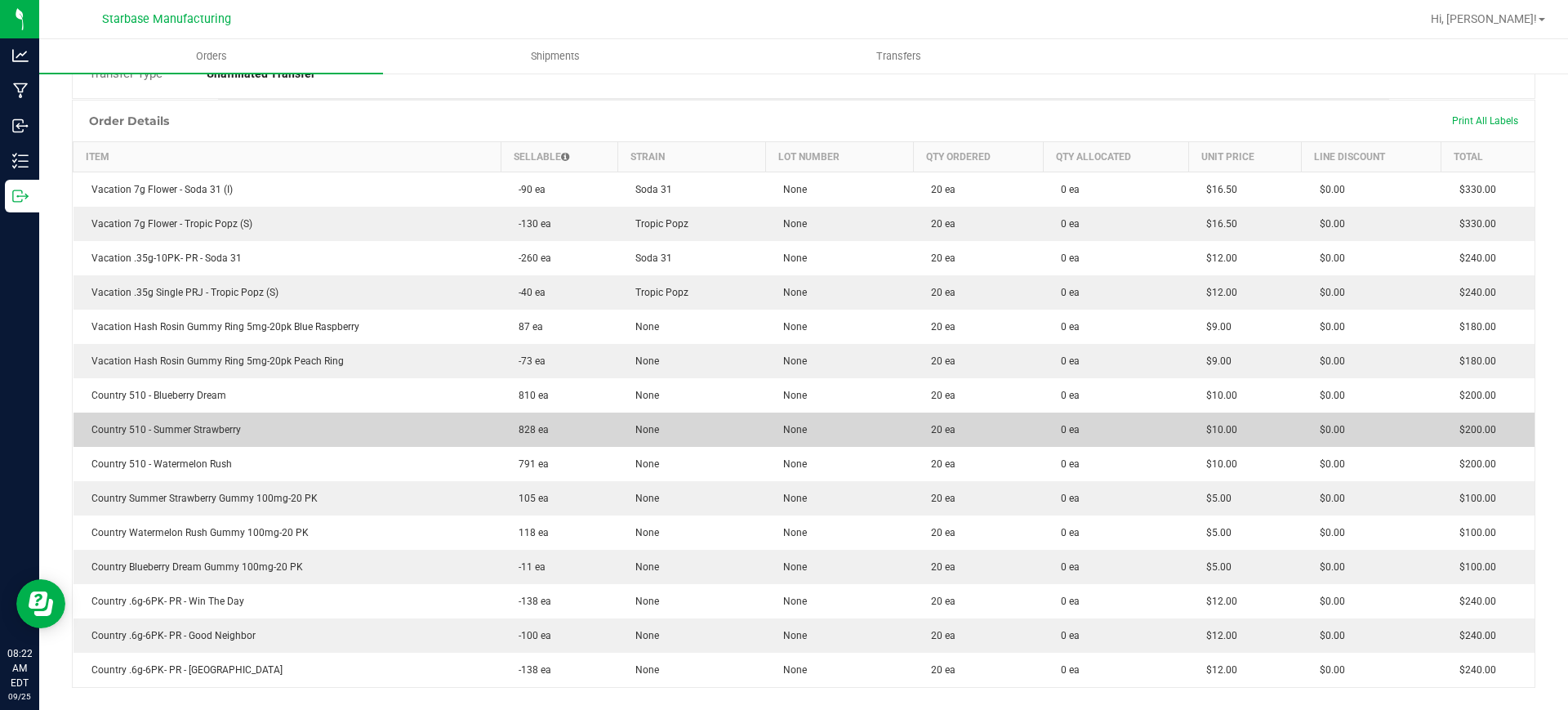
scroll to position [358, 0]
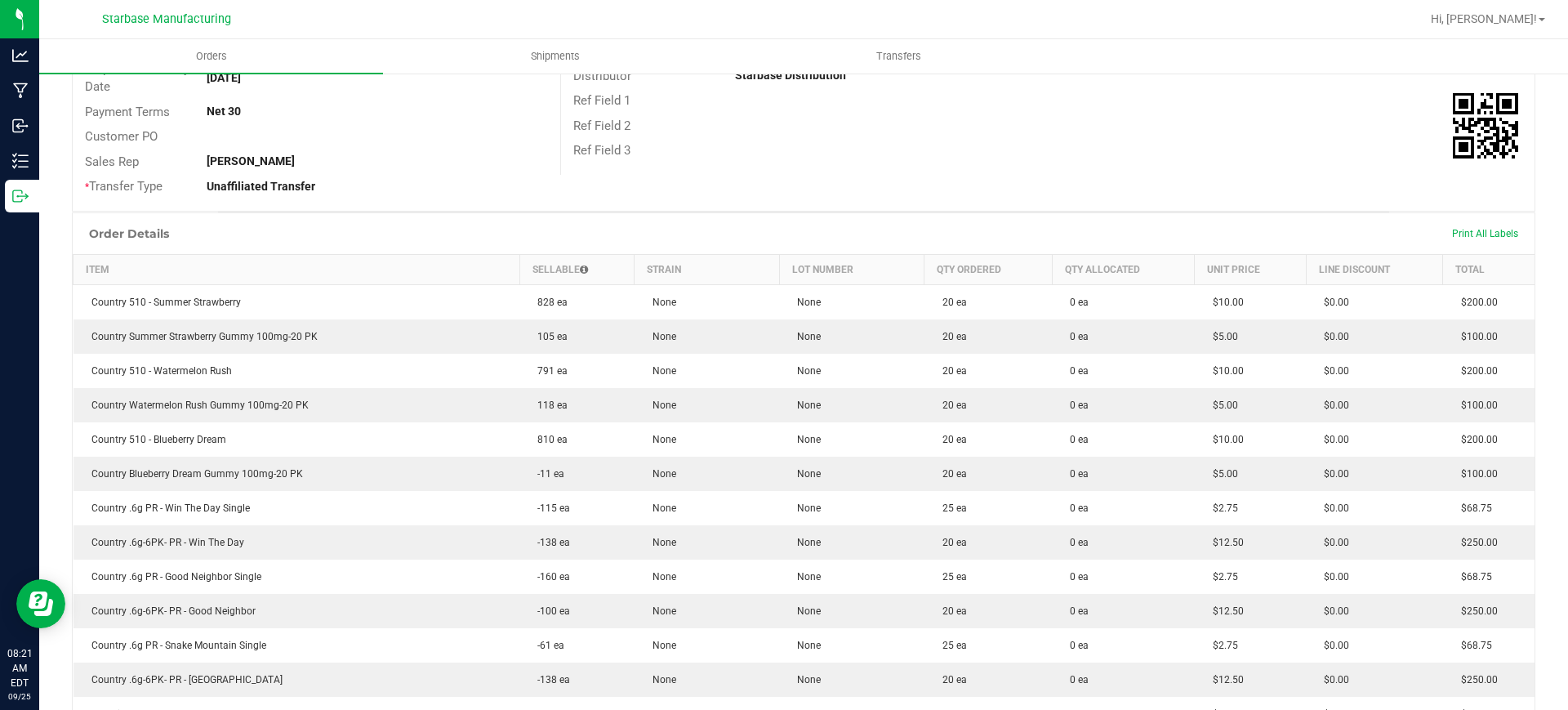
scroll to position [244, 0]
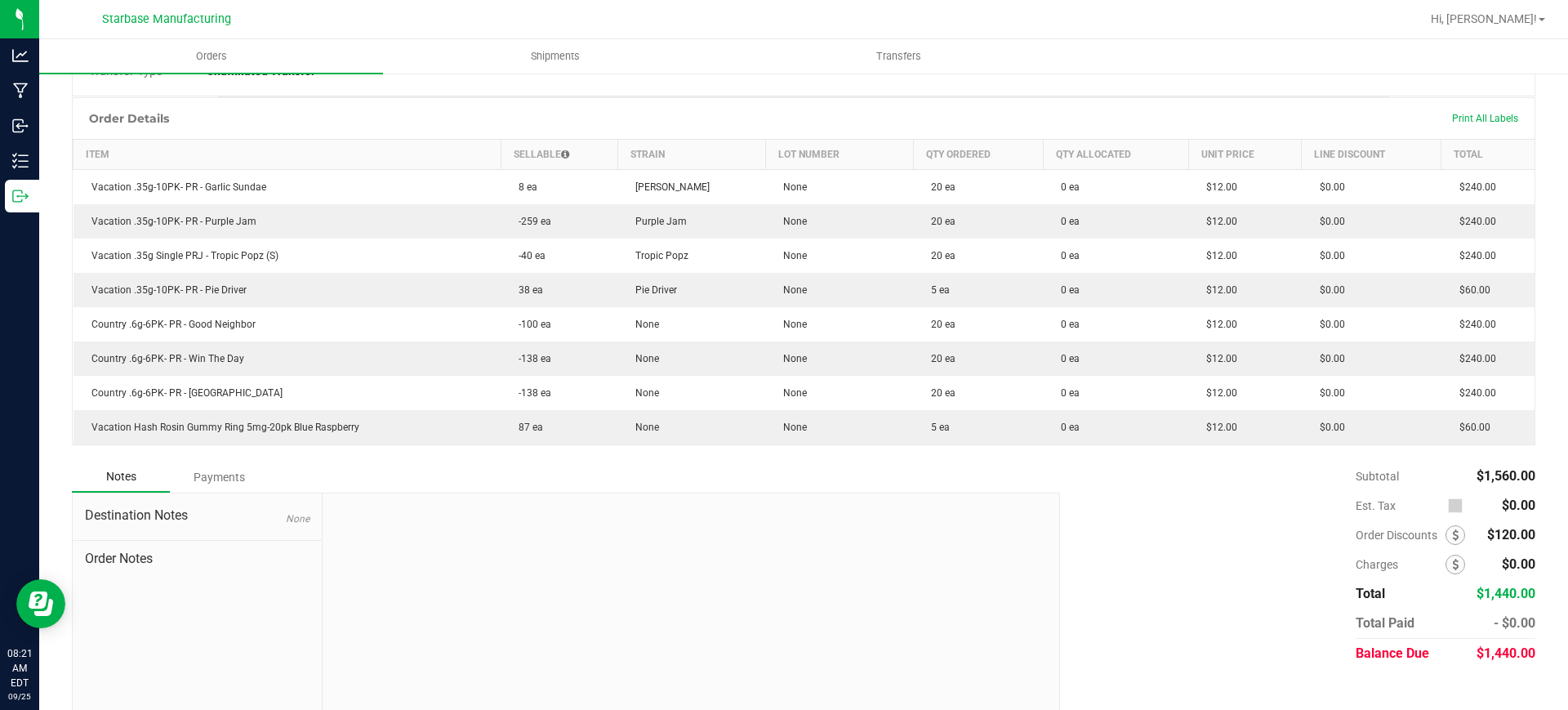
scroll to position [379, 0]
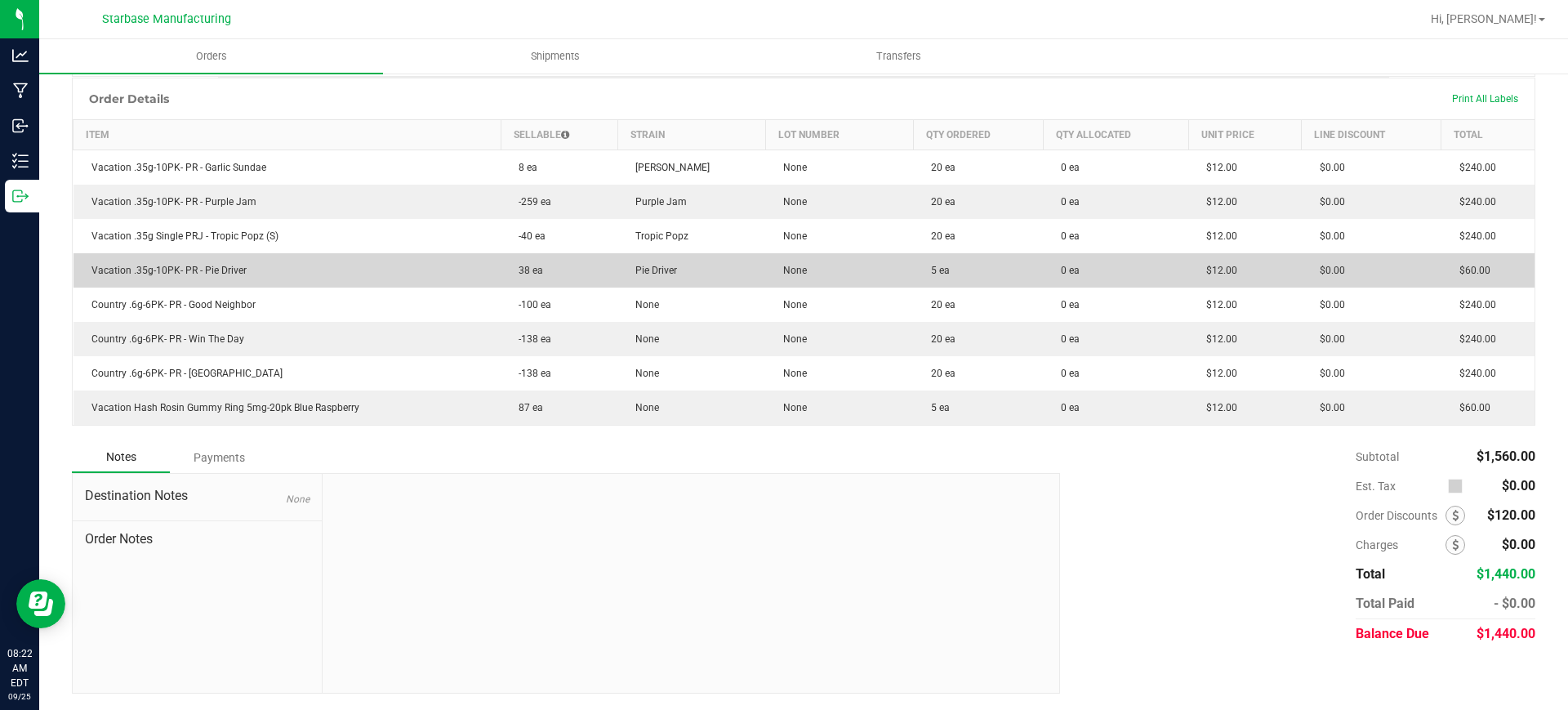
click at [525, 255] on td "38 ea" at bounding box center [558, 270] width 116 height 35
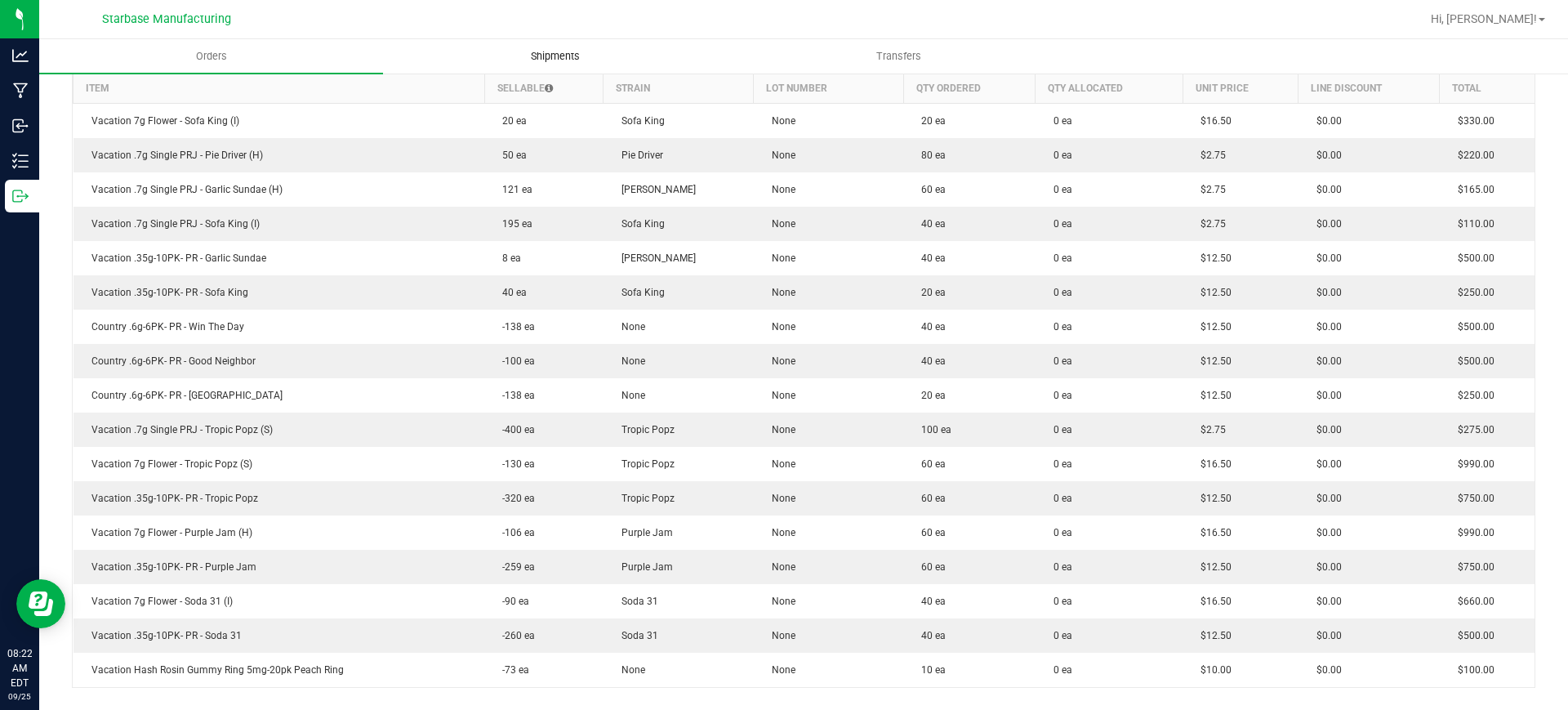
scroll to position [426, 0]
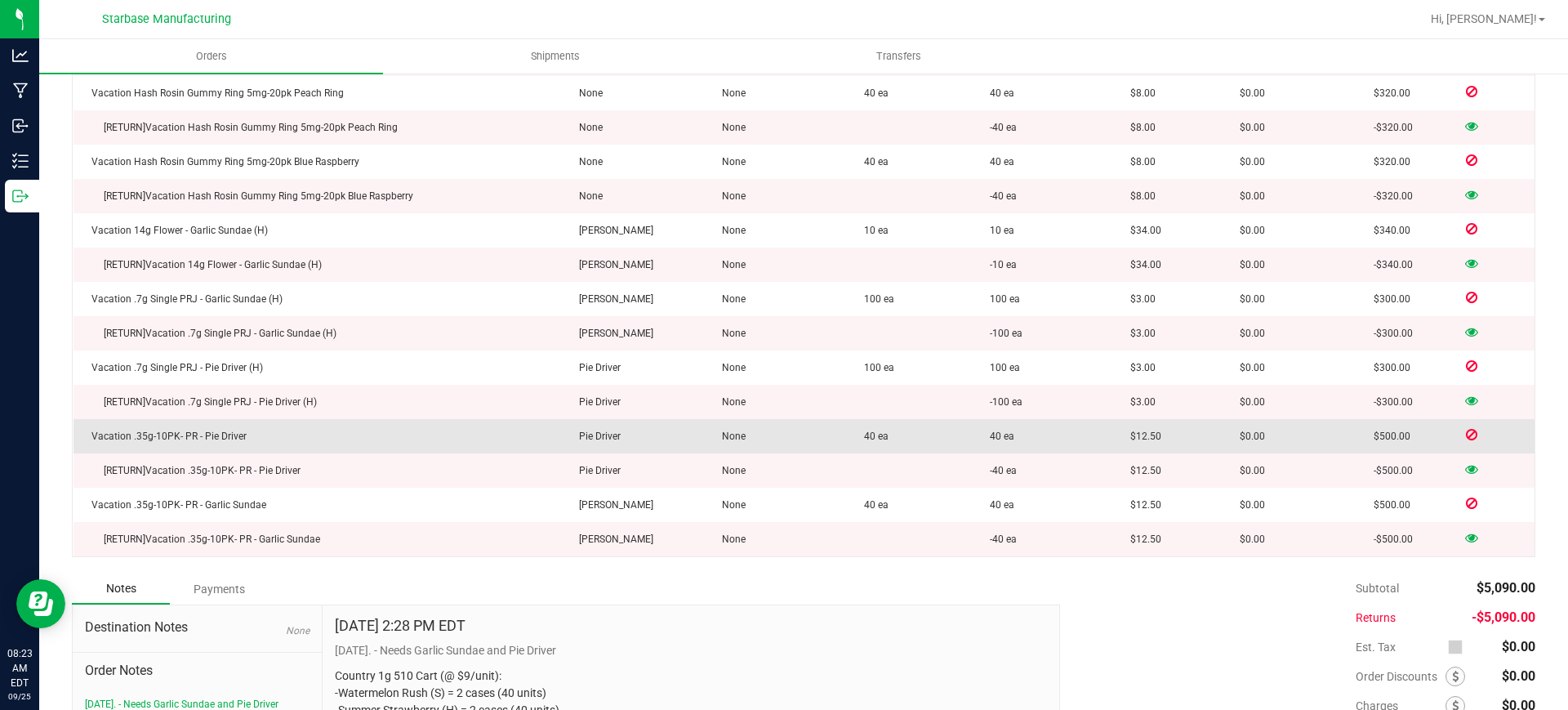
scroll to position [1165, 0]
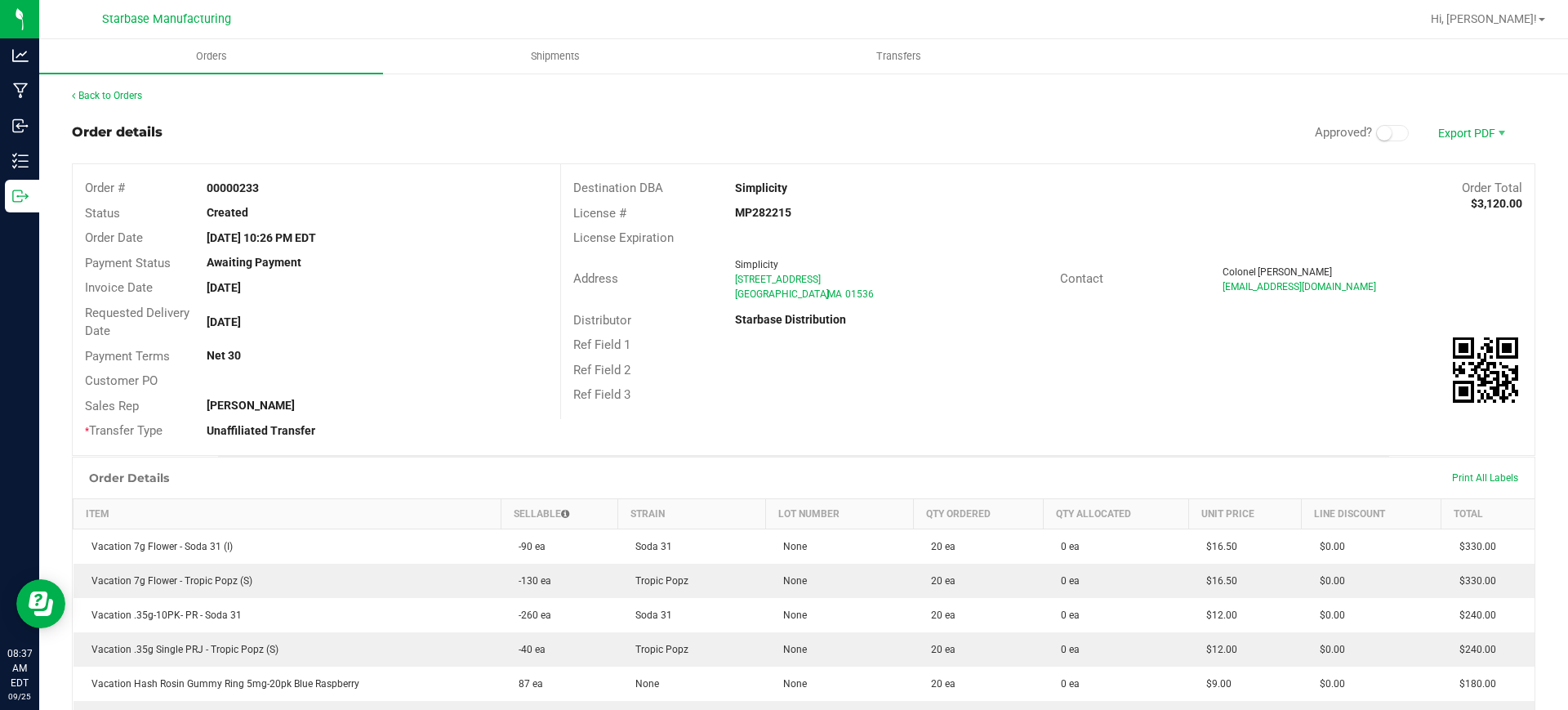
scroll to position [619, 0]
